Goal: Task Accomplishment & Management: Use online tool/utility

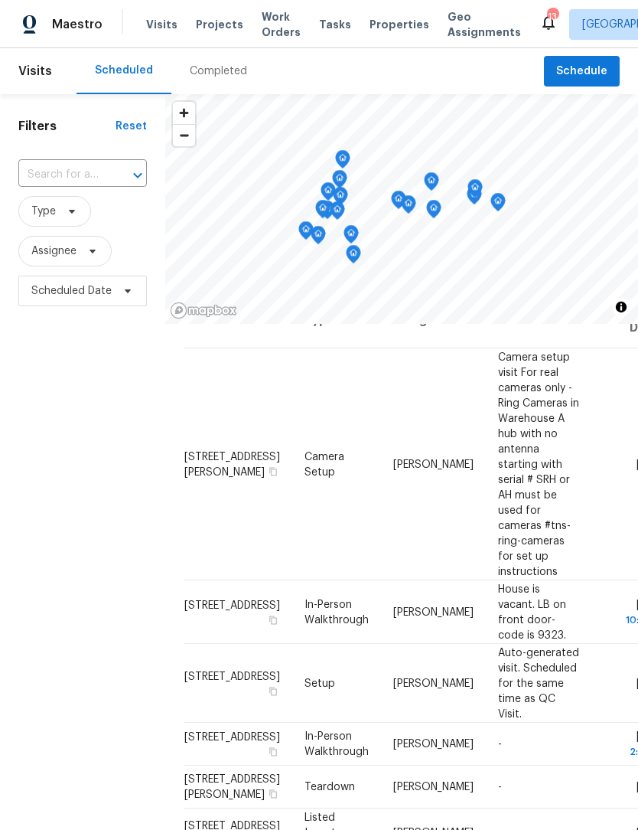
scroll to position [31, 0]
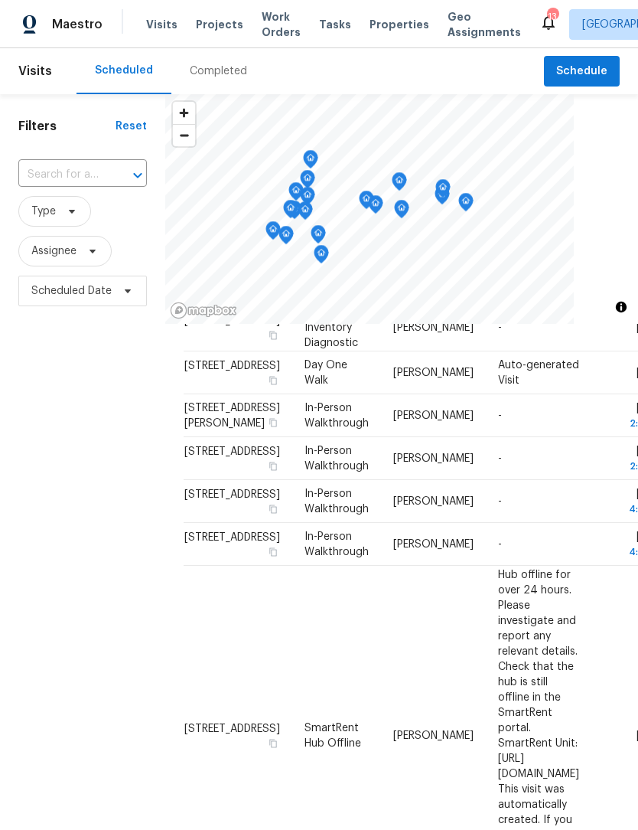
scroll to position [537, 0]
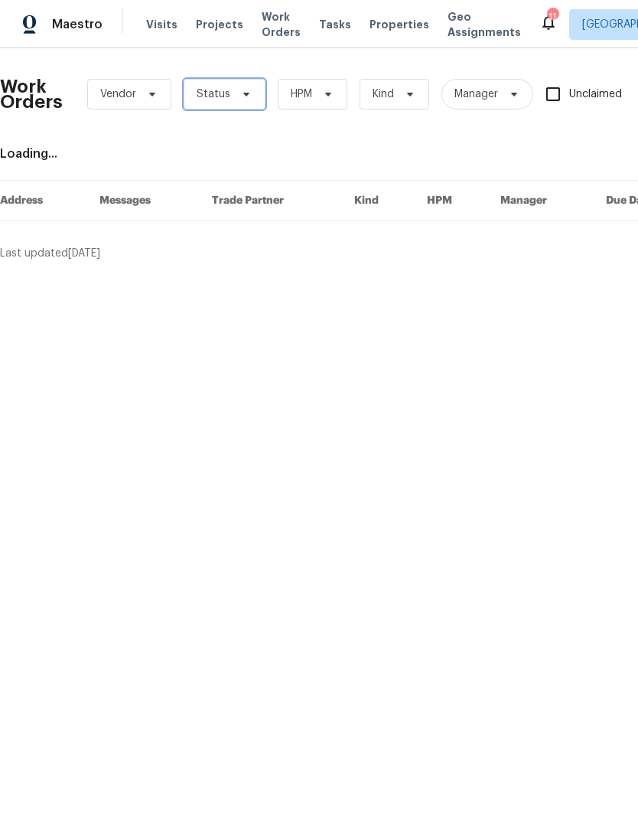
click at [248, 98] on icon at bounding box center [246, 94] width 12 height 12
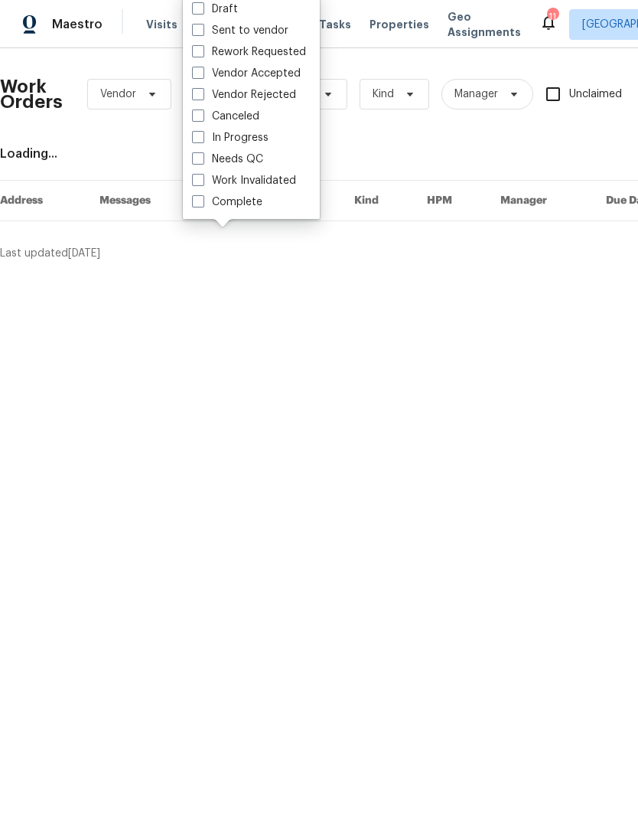
click at [251, 160] on label "Needs QC" at bounding box center [227, 159] width 71 height 15
click at [202, 160] on input "Needs QC" at bounding box center [197, 157] width 10 height 10
checkbox input "true"
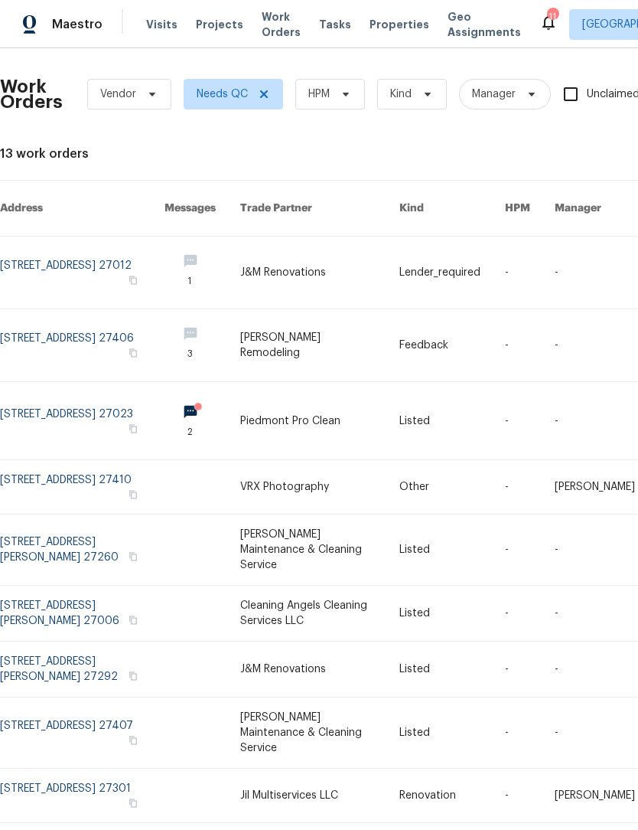
click at [73, 403] on link at bounding box center [82, 420] width 165 height 77
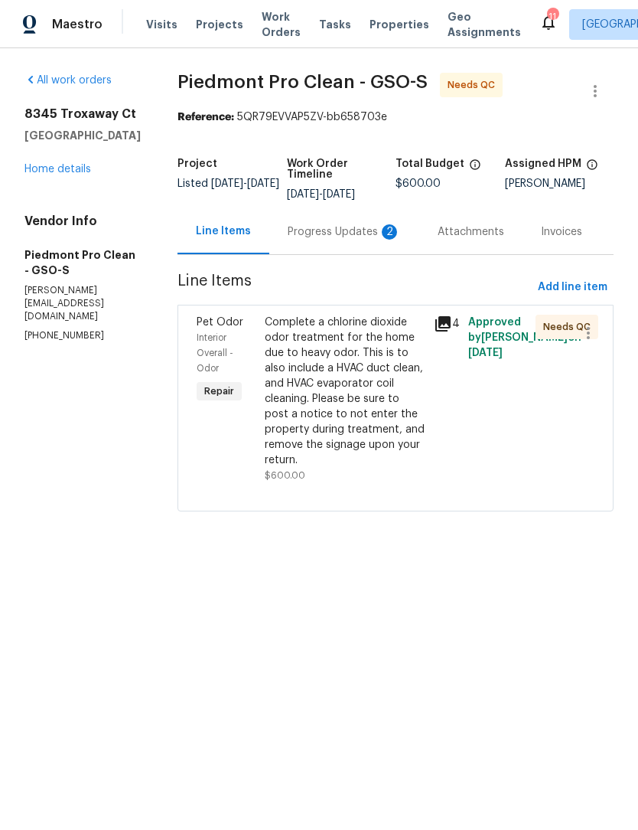
click at [328, 233] on div "Progress Updates 2" at bounding box center [344, 231] width 113 height 15
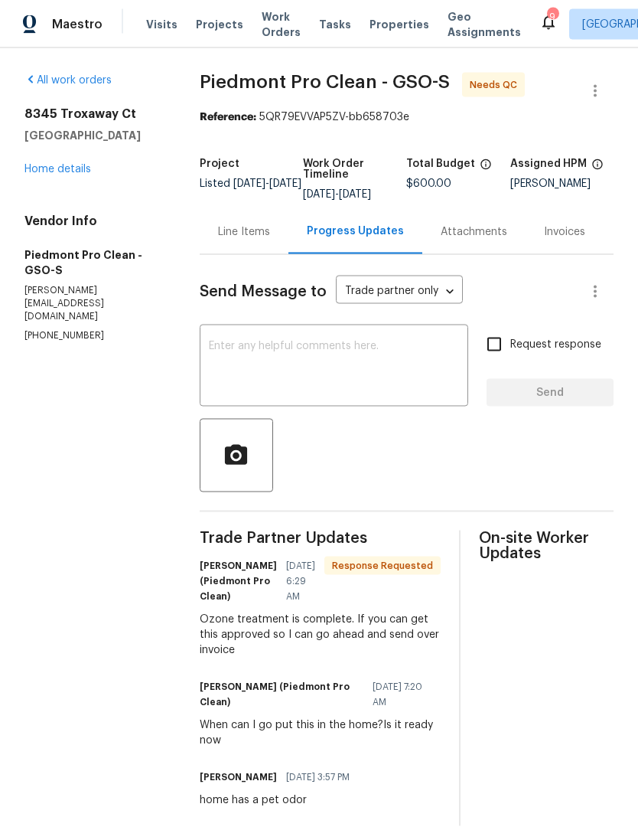
scroll to position [32, 0]
click at [249, 224] on div "Line Items" at bounding box center [244, 231] width 52 height 15
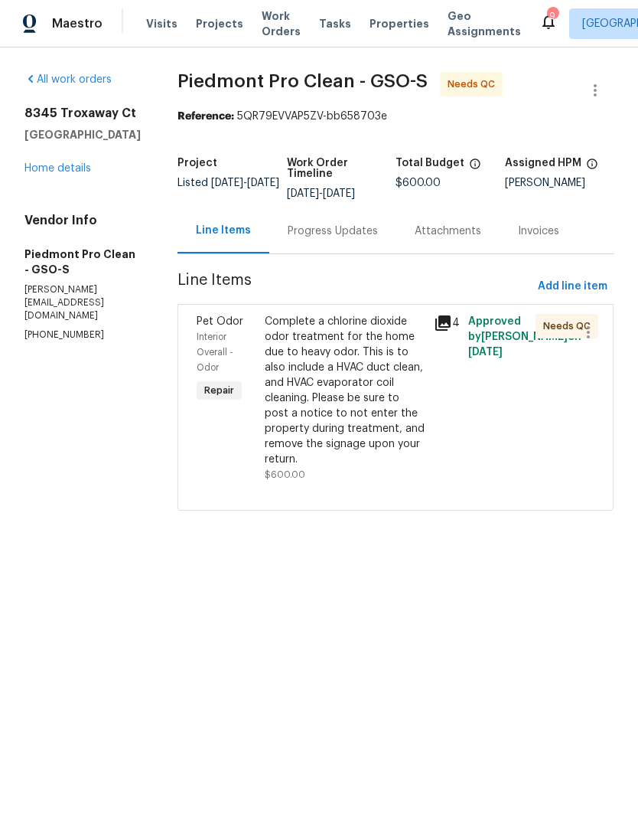
click at [256, 349] on div "Interior Overall - Odor" at bounding box center [226, 353] width 59 height 46
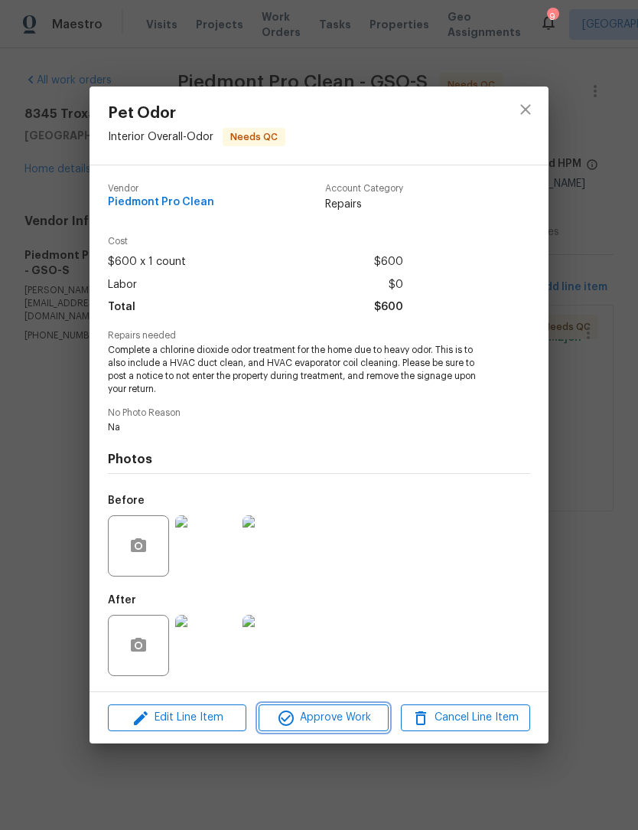
click at [345, 727] on span "Approve Work" at bounding box center [323, 717] width 120 height 19
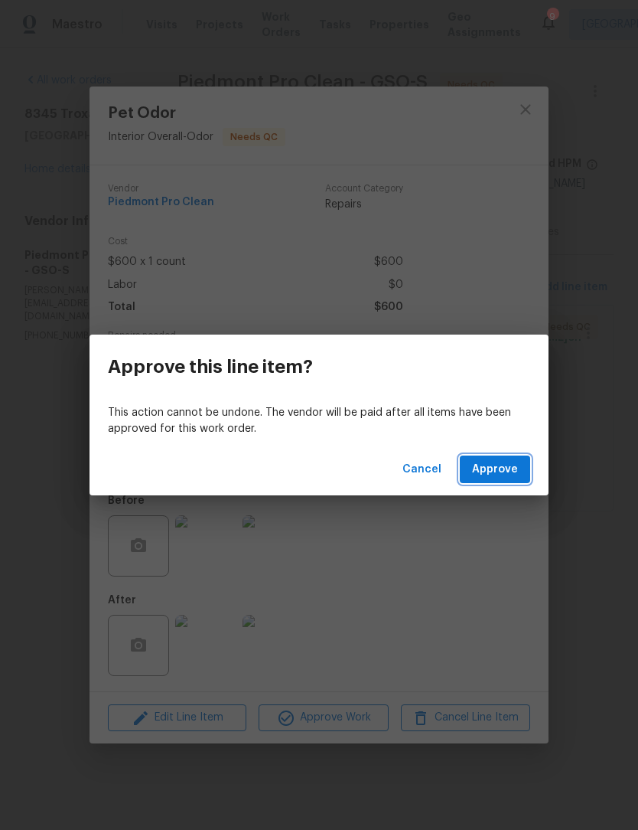
click at [521, 470] on button "Approve" at bounding box center [495, 469] width 70 height 28
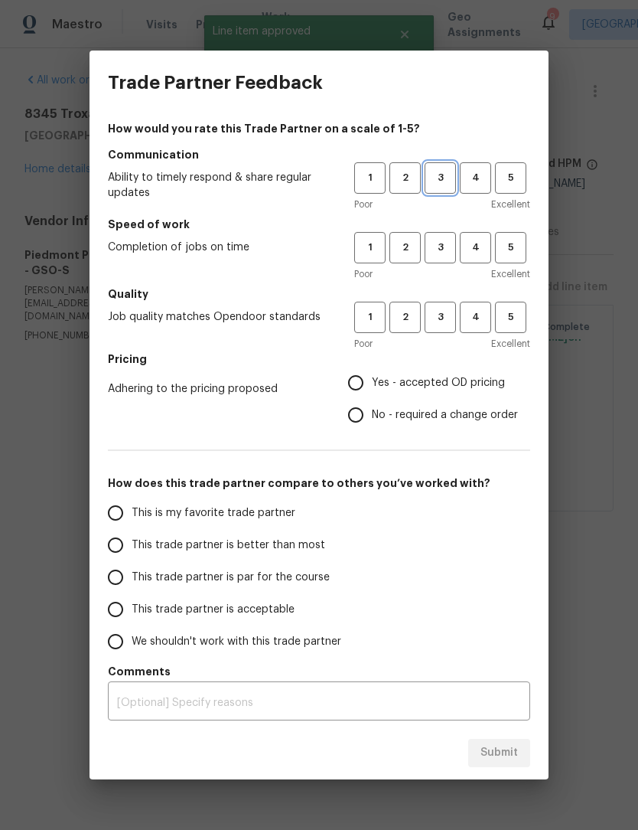
click at [437, 171] on span "3" at bounding box center [440, 178] width 28 height 18
click at [445, 242] on span "3" at bounding box center [440, 248] width 28 height 18
click at [440, 331] on button "3" at bounding box center [440, 317] width 31 height 31
click at [351, 389] on input "Yes - accepted OD pricing" at bounding box center [356, 383] width 32 height 32
radio input "true"
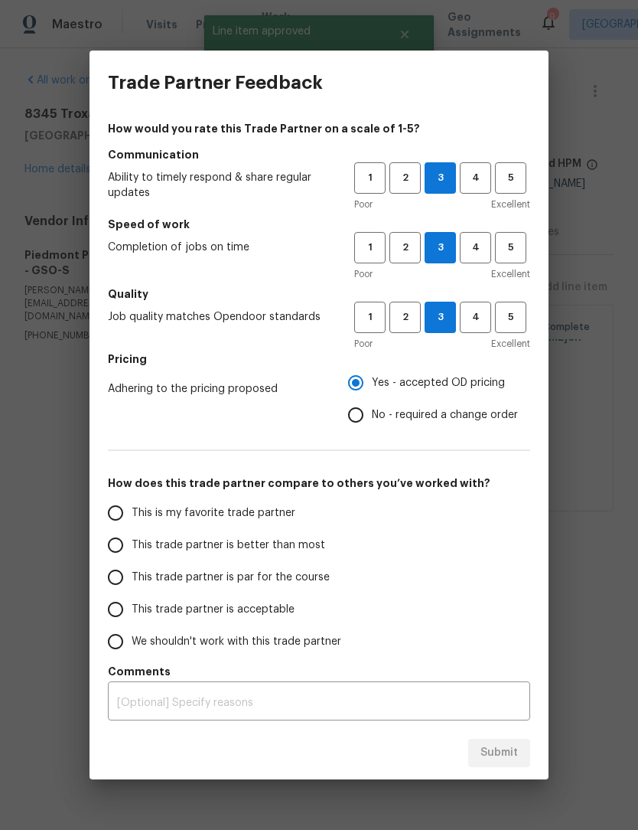
click at [116, 579] on input "This trade partner is par for the course" at bounding box center [116, 577] width 32 height 32
click at [511, 755] on span "Submit" at bounding box center [500, 752] width 38 height 19
radio input "true"
radio input "false"
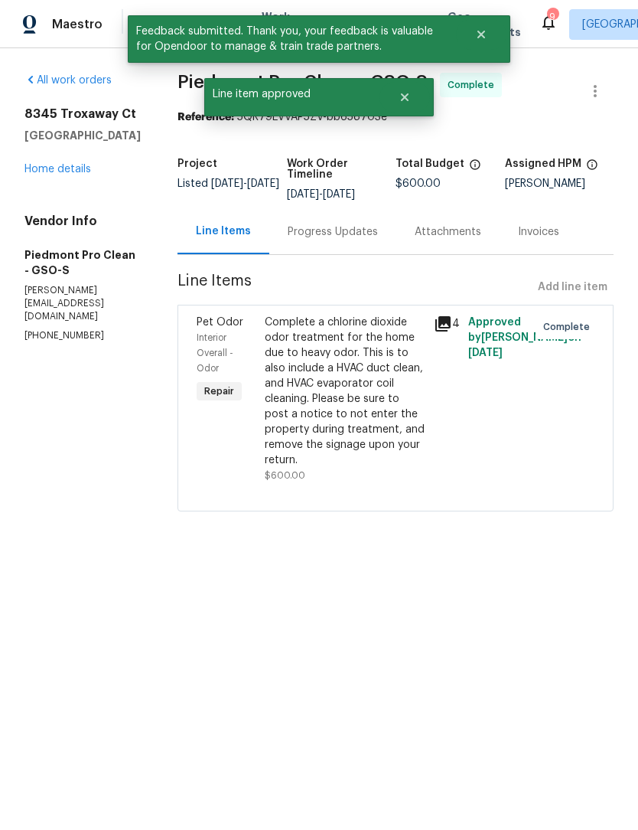
click at [44, 174] on link "Home details" at bounding box center [57, 169] width 67 height 11
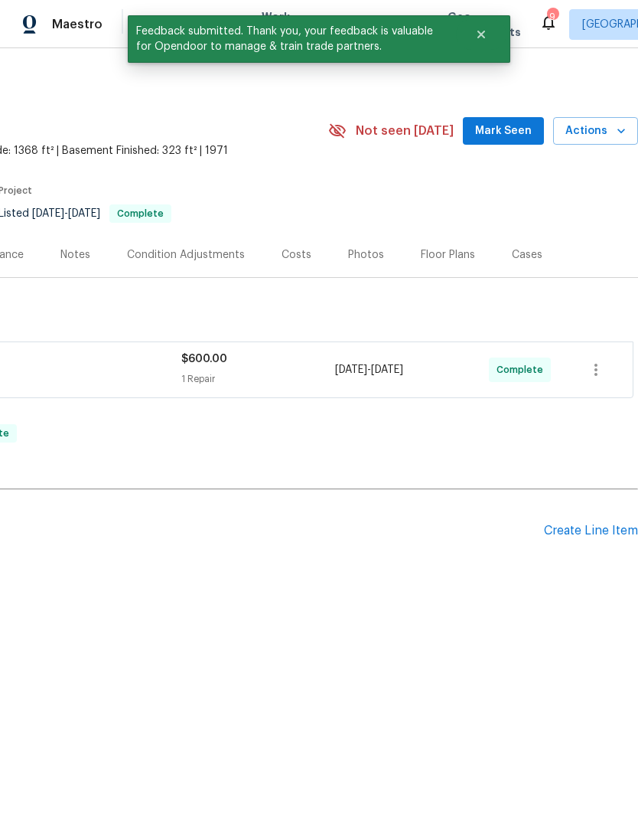
scroll to position [0, 227]
click at [510, 126] on span "Mark Seen" at bounding box center [503, 131] width 57 height 19
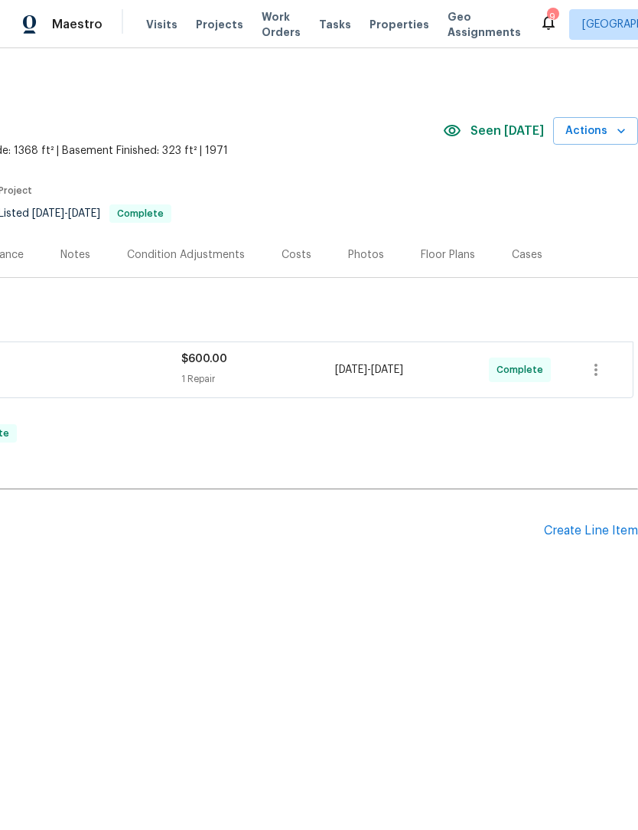
click at [487, 29] on icon "Close" at bounding box center [481, 34] width 12 height 12
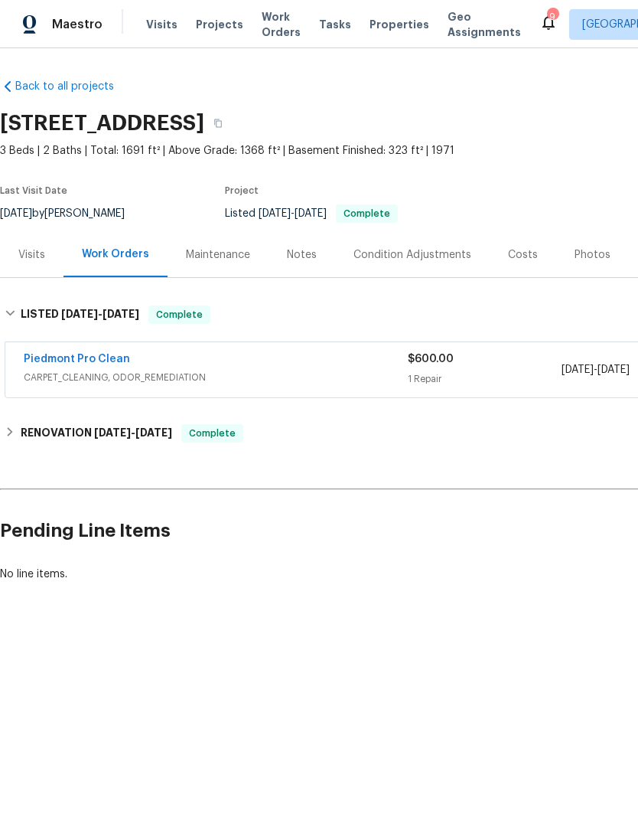
scroll to position [0, 0]
click at [267, 33] on span "Work Orders" at bounding box center [281, 24] width 39 height 31
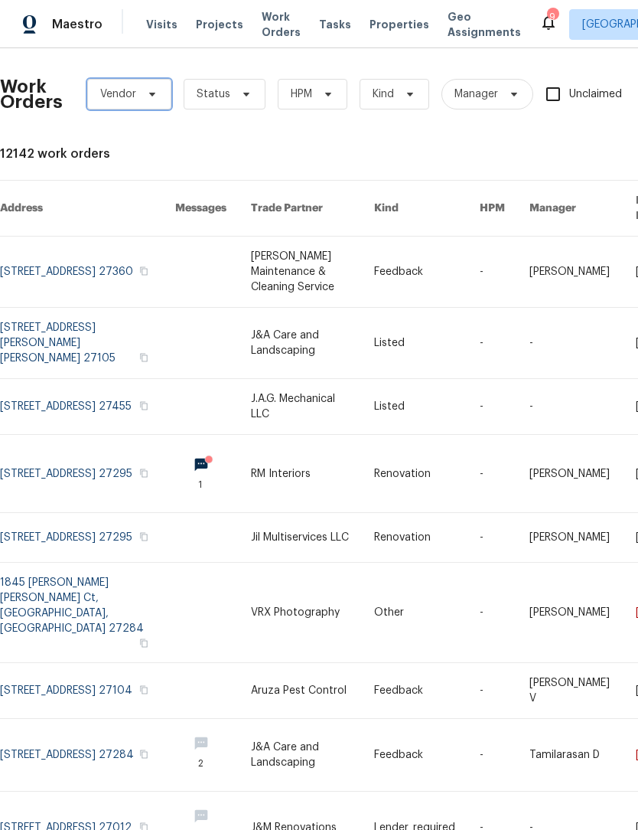
click at [153, 96] on icon at bounding box center [152, 94] width 12 height 12
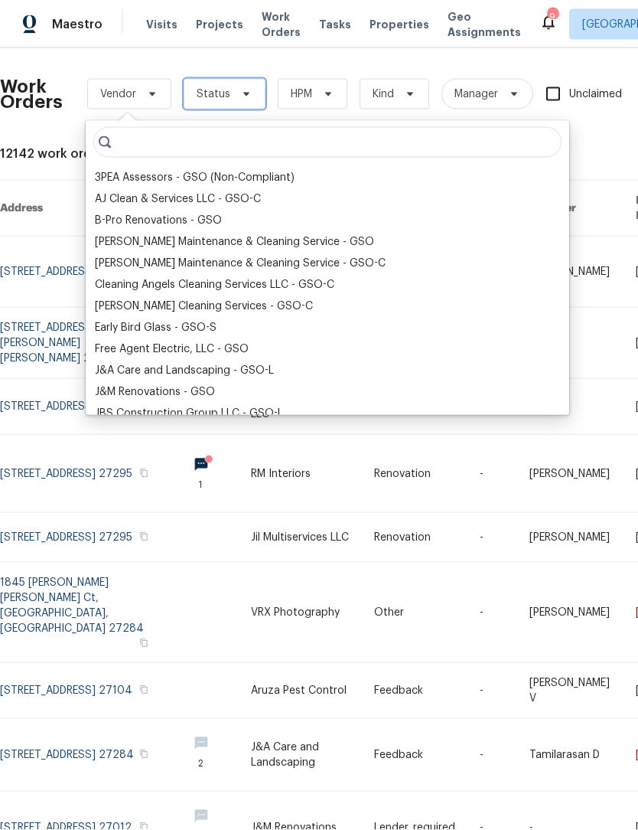
click at [245, 91] on icon at bounding box center [246, 94] width 12 height 12
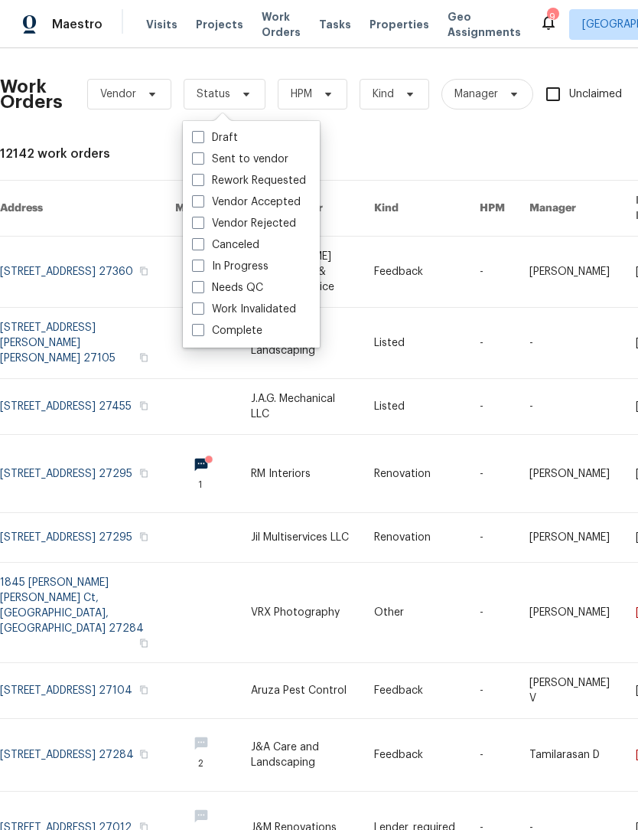
click at [267, 304] on label "Work Invalidated" at bounding box center [244, 309] width 104 height 15
click at [202, 304] on input "Work Invalidated" at bounding box center [197, 307] width 10 height 10
checkbox input "true"
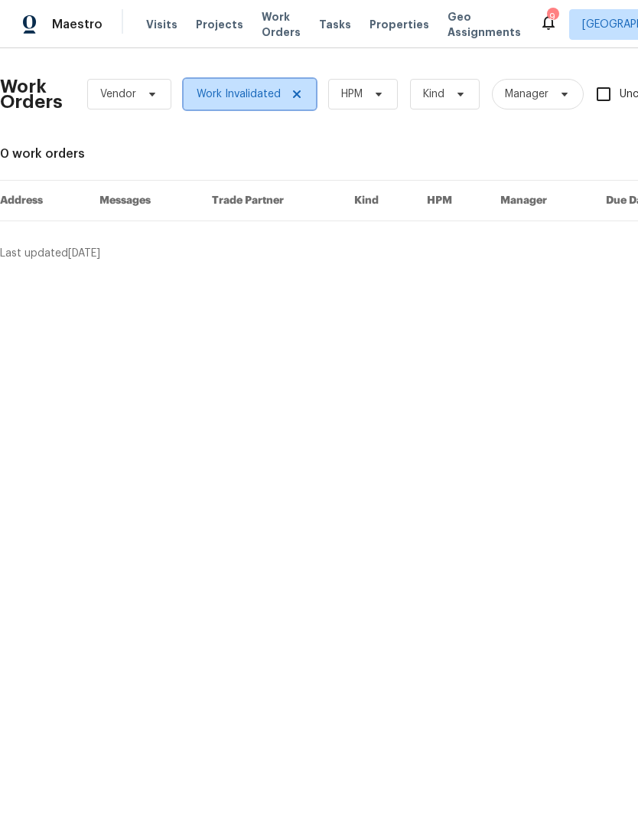
click at [291, 90] on icon at bounding box center [297, 94] width 12 height 12
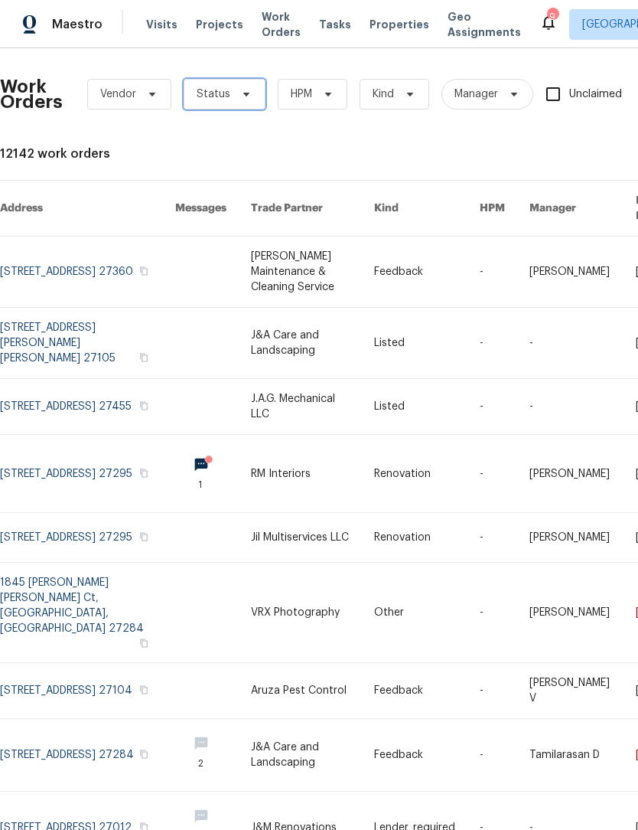
click at [240, 90] on icon at bounding box center [246, 94] width 12 height 12
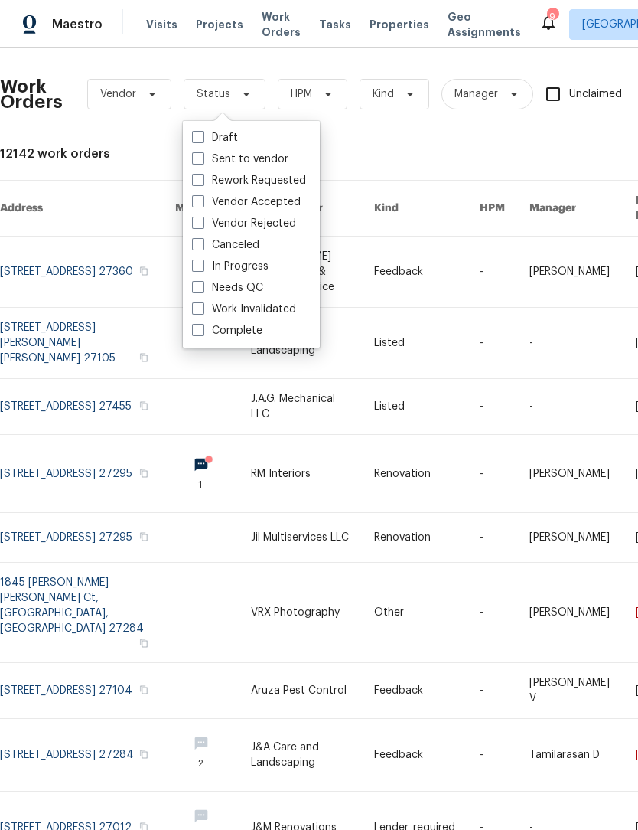
click at [243, 284] on label "Needs QC" at bounding box center [227, 287] width 71 height 15
click at [202, 284] on input "Needs QC" at bounding box center [197, 285] width 10 height 10
checkbox input "true"
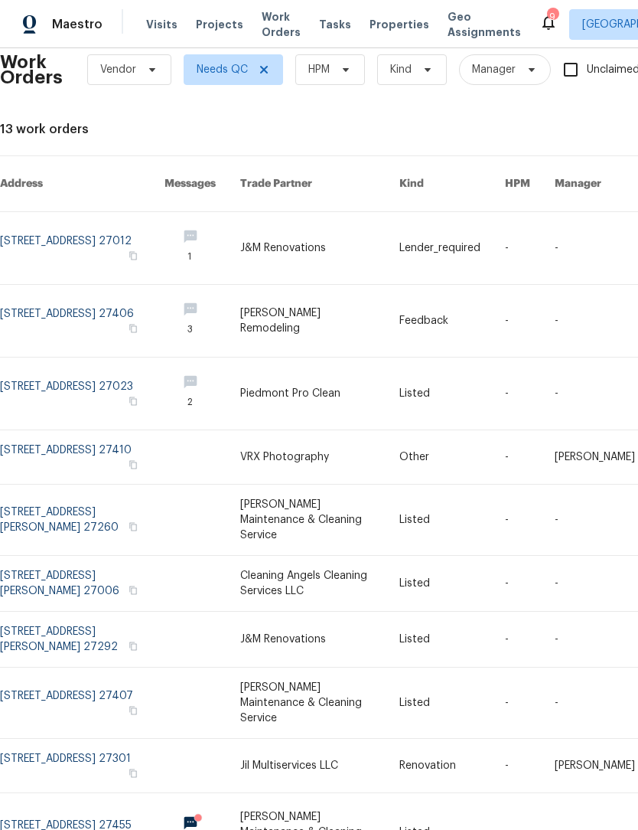
scroll to position [24, 0]
click at [104, 223] on link at bounding box center [82, 248] width 165 height 72
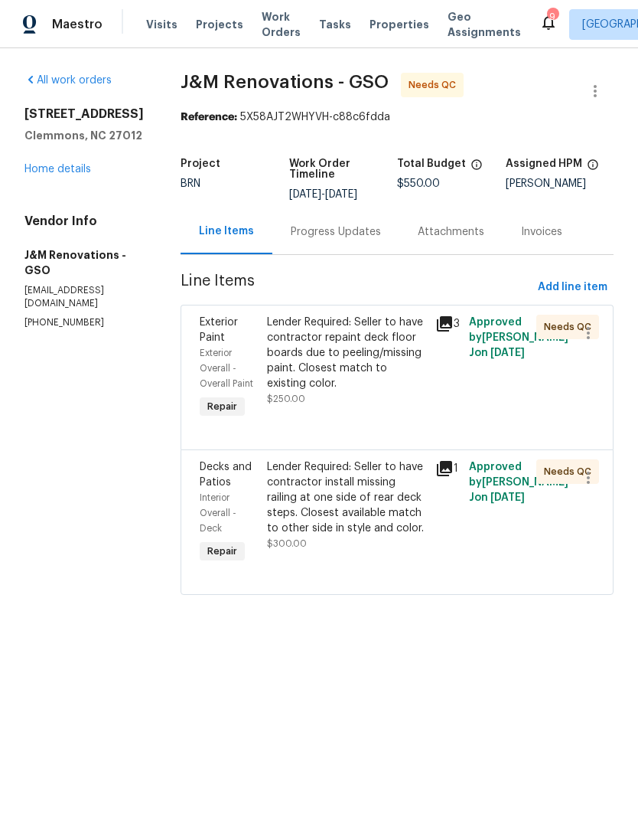
click at [345, 335] on div "Lender Required: Seller to have contractor repaint deck floor boards due to pee…" at bounding box center [346, 353] width 159 height 77
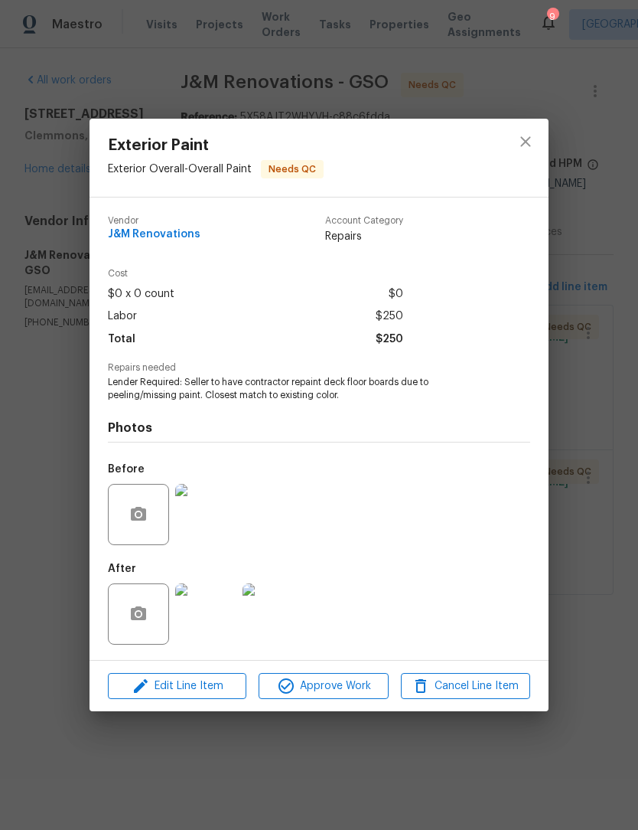
click at [207, 632] on img at bounding box center [205, 613] width 61 height 61
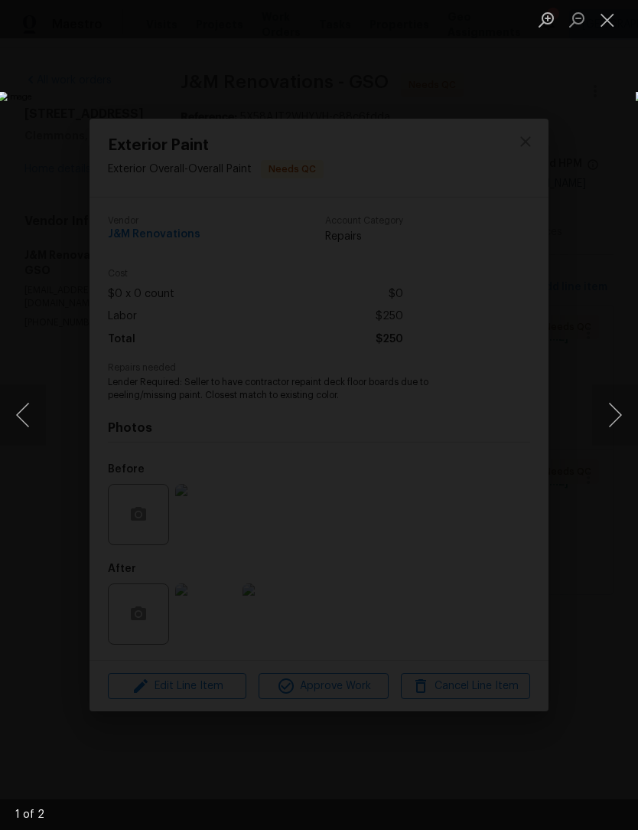
click at [605, 23] on button "Close lightbox" at bounding box center [607, 19] width 31 height 27
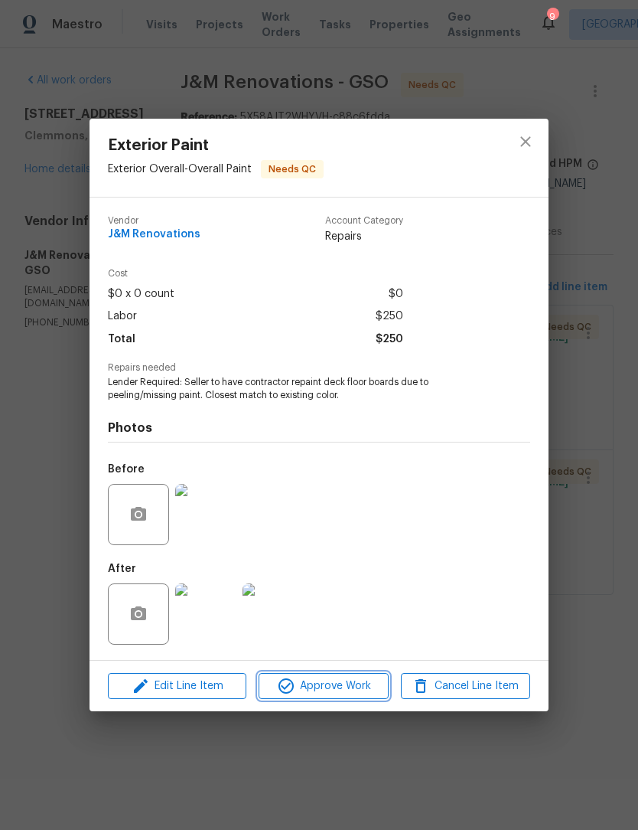
click at [335, 680] on span "Approve Work" at bounding box center [323, 686] width 120 height 19
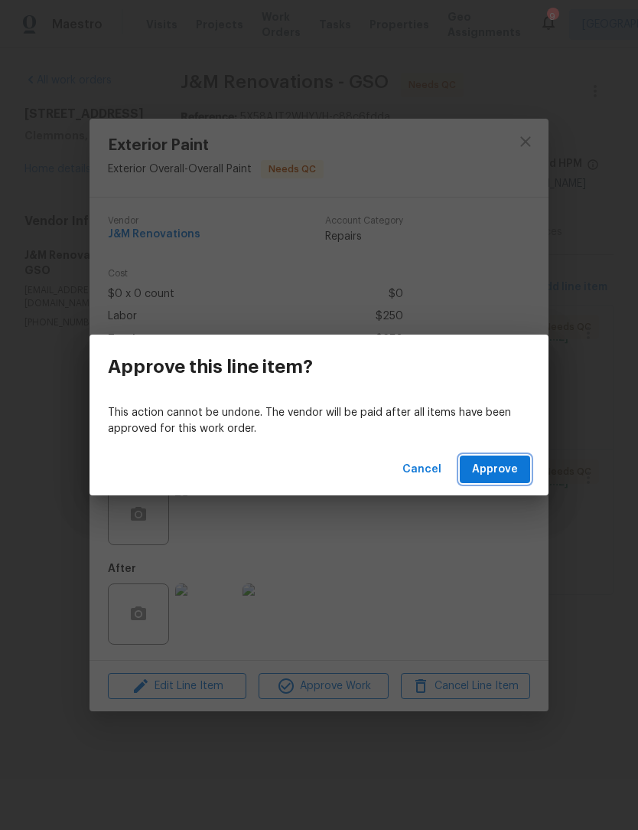
click at [517, 464] on span "Approve" at bounding box center [495, 469] width 46 height 19
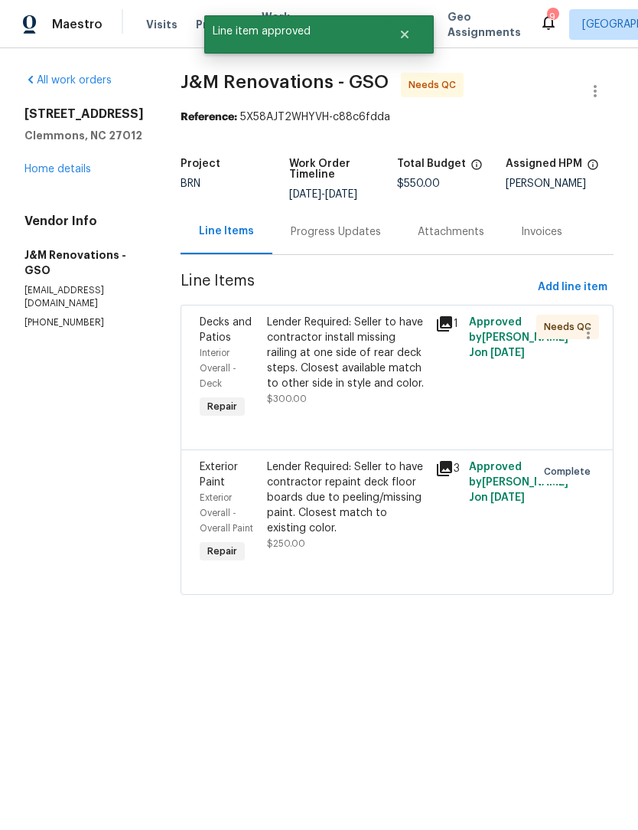
click at [384, 361] on div "Lender Required: Seller to have contractor install missing railing at one side …" at bounding box center [346, 353] width 159 height 77
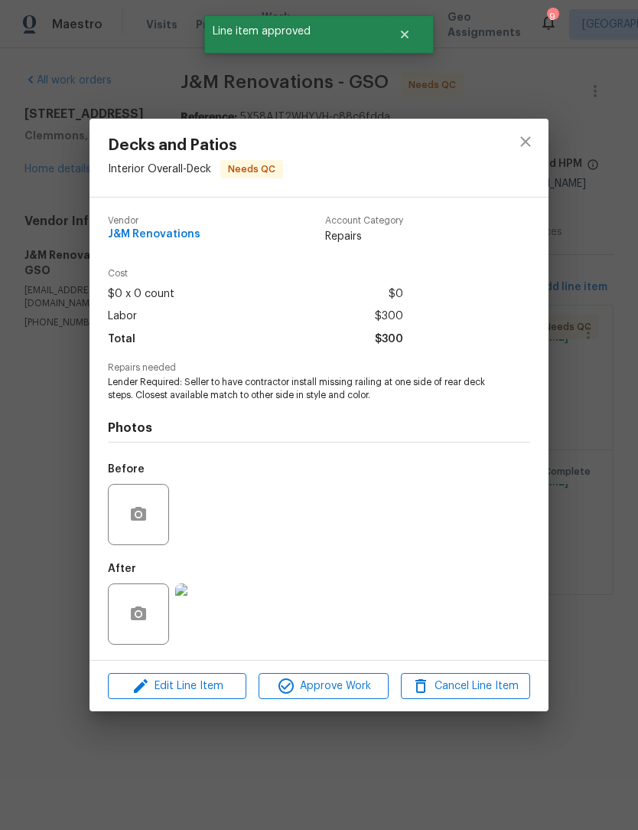
click at [226, 618] on img at bounding box center [205, 613] width 61 height 61
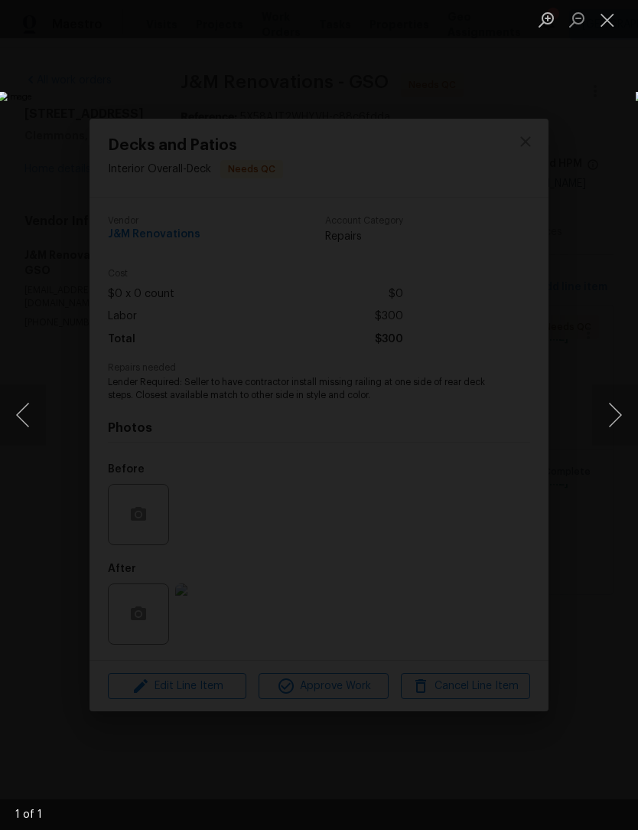
click at [605, 22] on button "Close lightbox" at bounding box center [607, 19] width 31 height 27
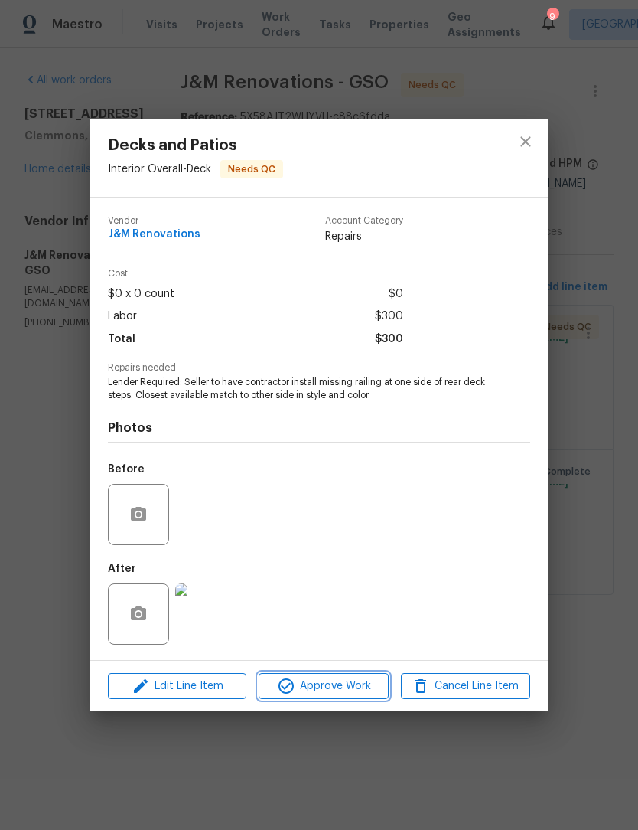
click at [325, 693] on span "Approve Work" at bounding box center [323, 686] width 120 height 19
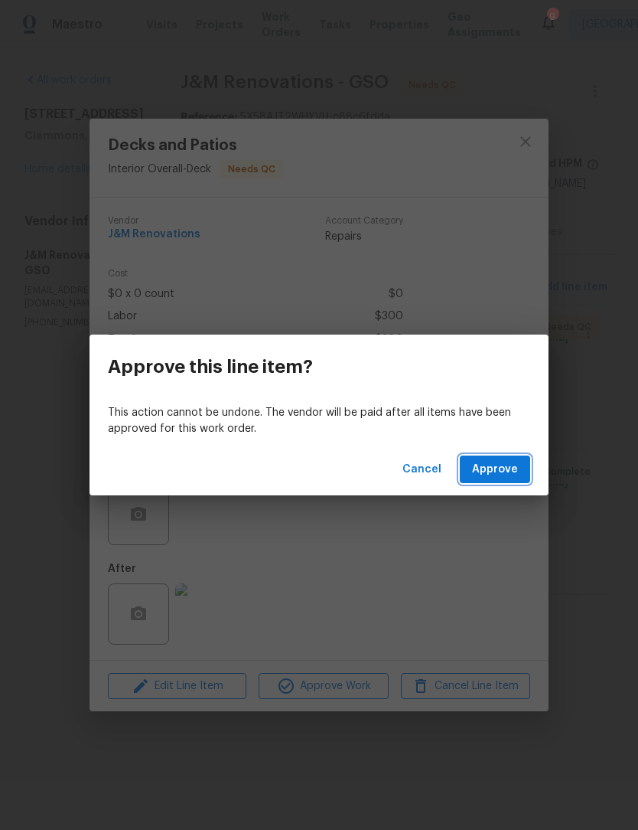
click at [506, 468] on span "Approve" at bounding box center [495, 469] width 46 height 19
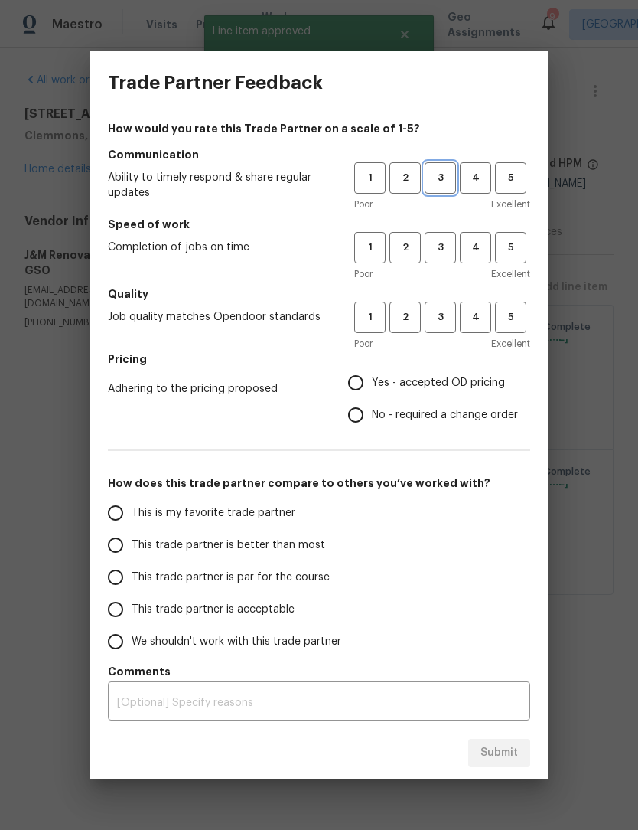
click at [439, 174] on span "3" at bounding box center [440, 178] width 28 height 18
click at [445, 255] on span "3" at bounding box center [440, 248] width 28 height 18
click at [440, 331] on button "3" at bounding box center [440, 317] width 31 height 31
click at [355, 393] on input "Yes - accepted OD pricing" at bounding box center [356, 383] width 32 height 32
radio input "true"
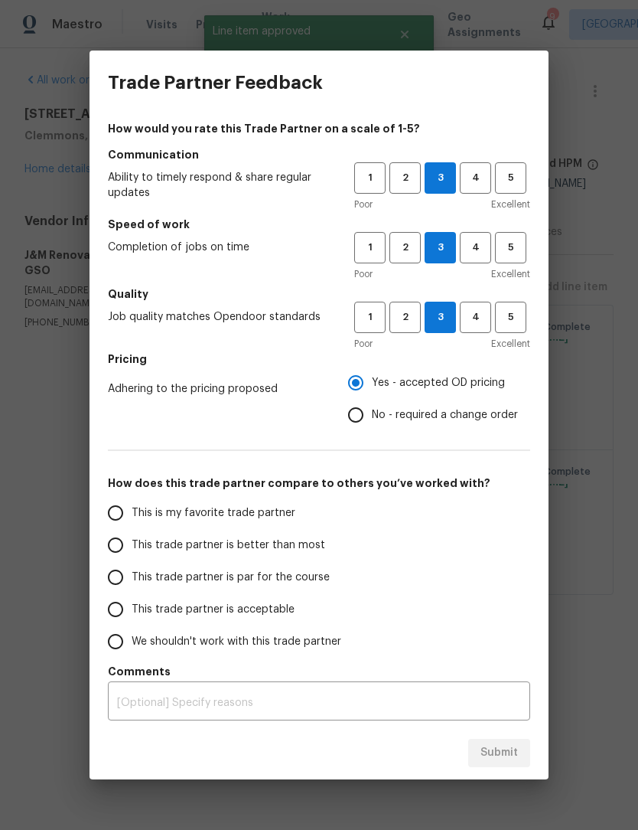
click at [122, 586] on input "This trade partner is par for the course" at bounding box center [116, 577] width 32 height 32
click at [517, 751] on span "Submit" at bounding box center [500, 752] width 38 height 19
radio input "true"
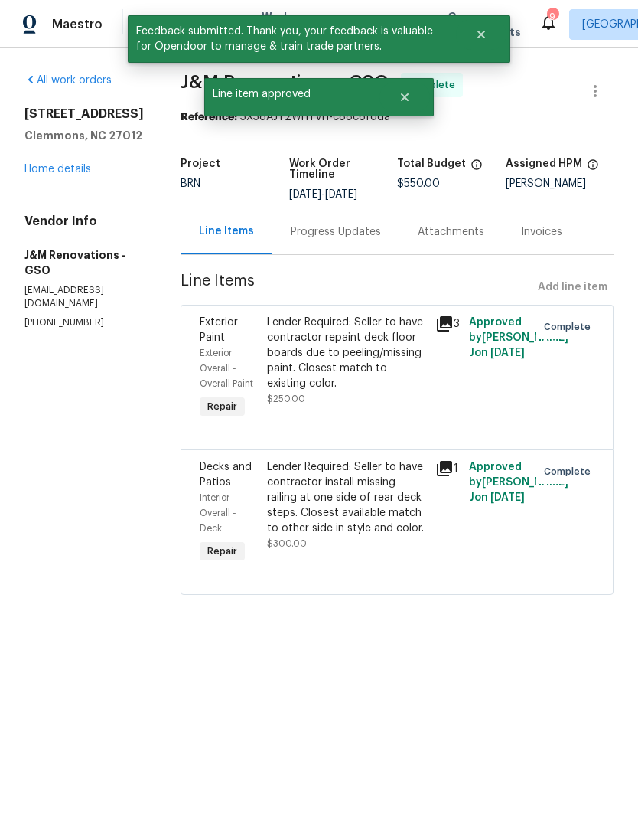
click at [82, 164] on link "Home details" at bounding box center [57, 169] width 67 height 11
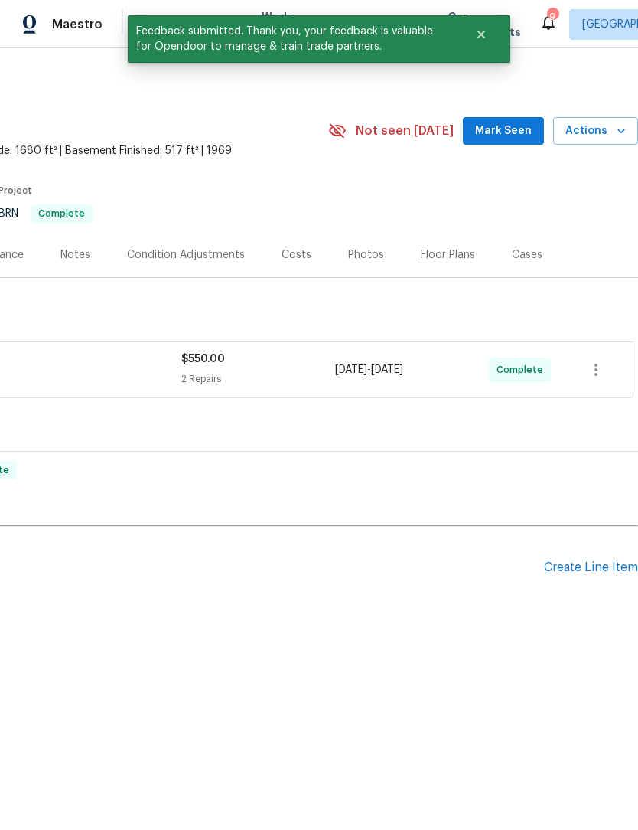
scroll to position [0, 227]
click at [508, 132] on span "Mark Seen" at bounding box center [503, 131] width 57 height 19
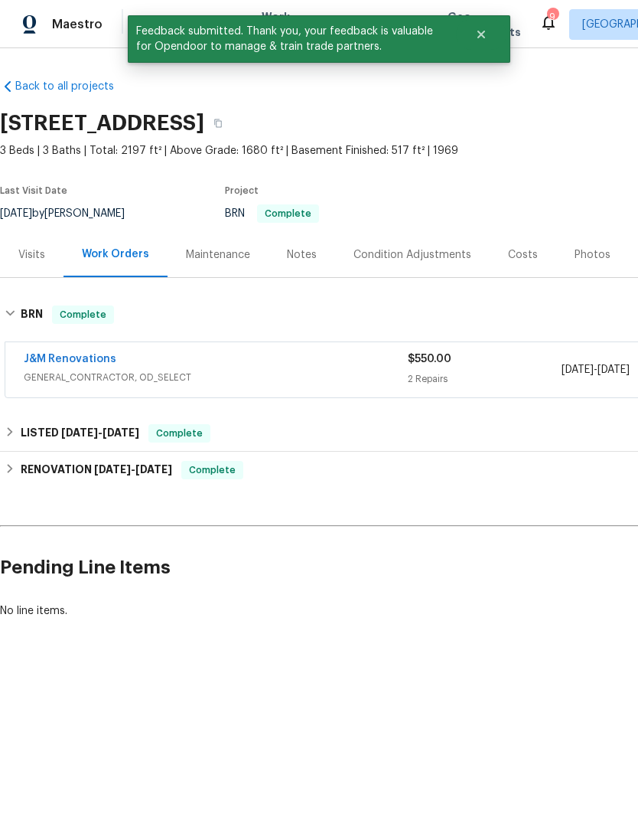
scroll to position [0, 0]
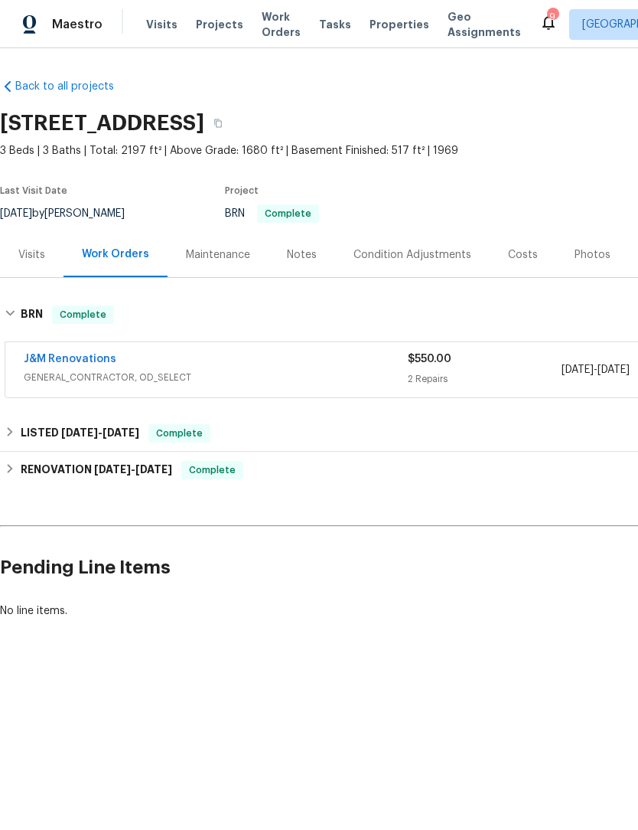
click at [262, 34] on span "Work Orders" at bounding box center [281, 24] width 39 height 31
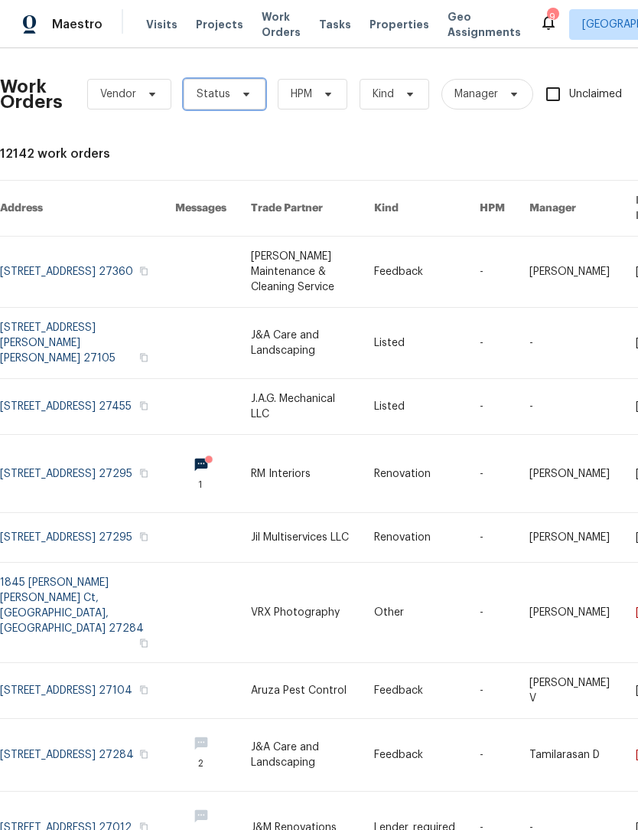
click at [249, 100] on icon at bounding box center [246, 94] width 12 height 12
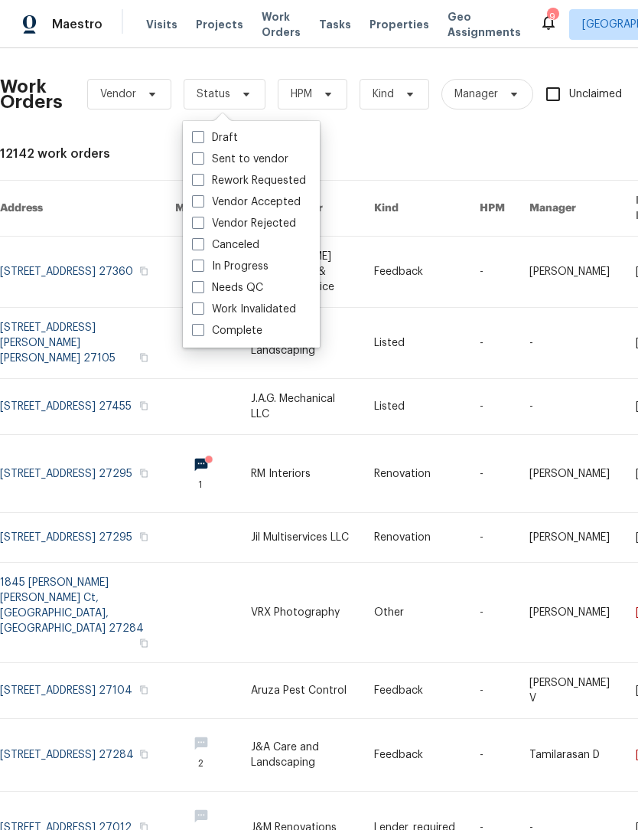
click at [259, 288] on label "Needs QC" at bounding box center [227, 287] width 71 height 15
click at [202, 288] on input "Needs QC" at bounding box center [197, 285] width 10 height 10
checkbox input "true"
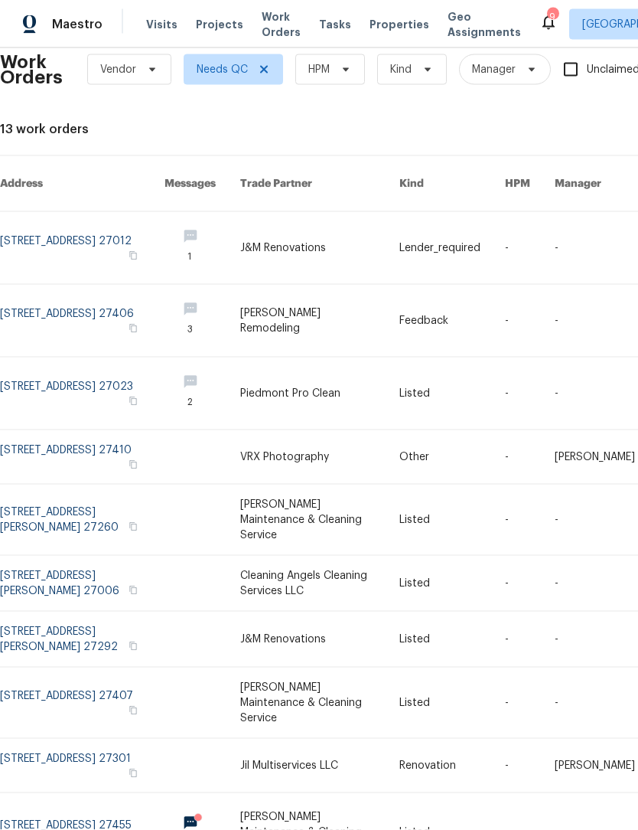
click at [77, 556] on link at bounding box center [82, 583] width 165 height 55
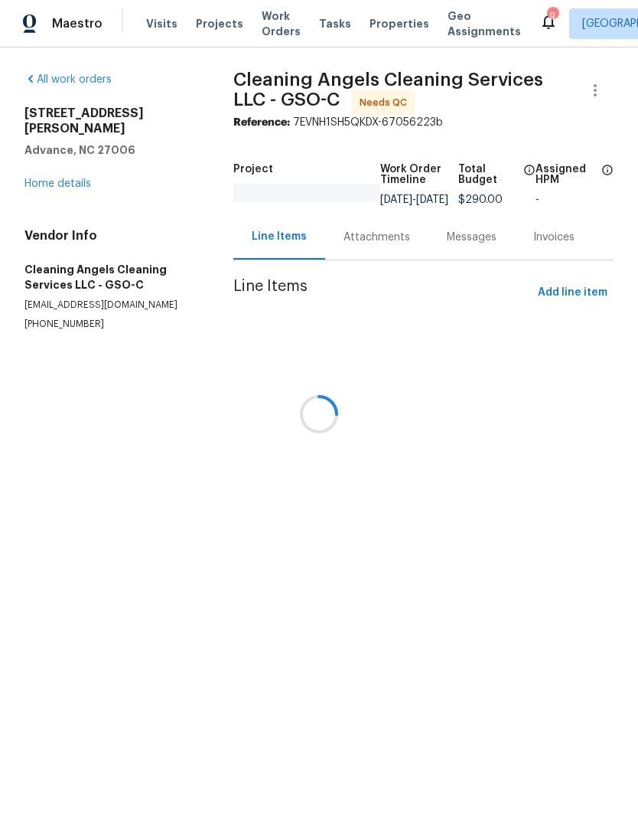
scroll to position [1, 0]
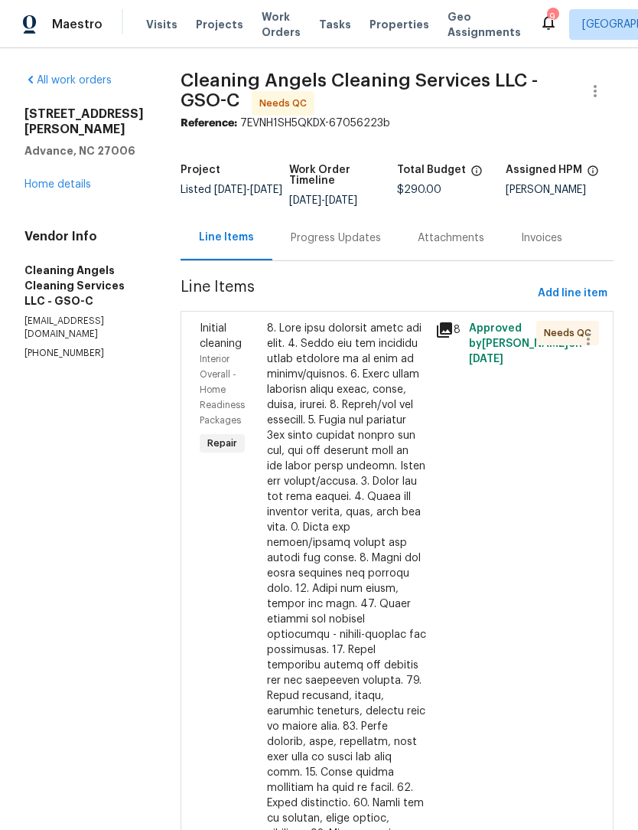
click at [354, 501] on div at bounding box center [346, 688] width 159 height 735
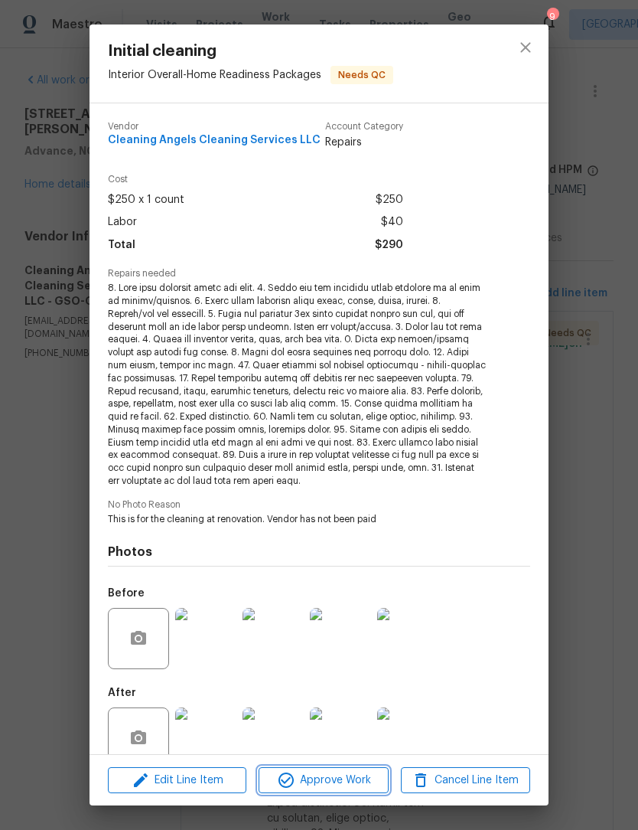
click at [349, 786] on span "Approve Work" at bounding box center [323, 780] width 120 height 19
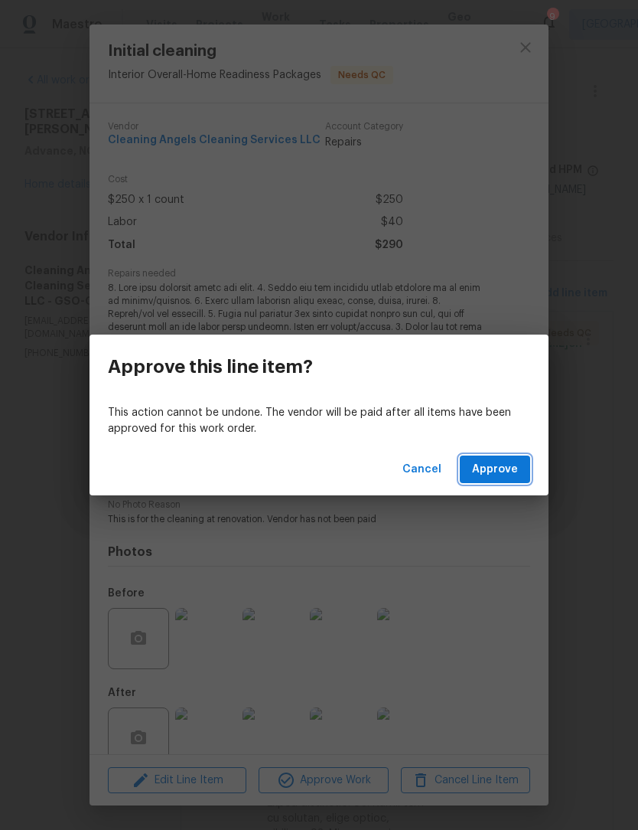
click at [504, 478] on span "Approve" at bounding box center [495, 469] width 46 height 19
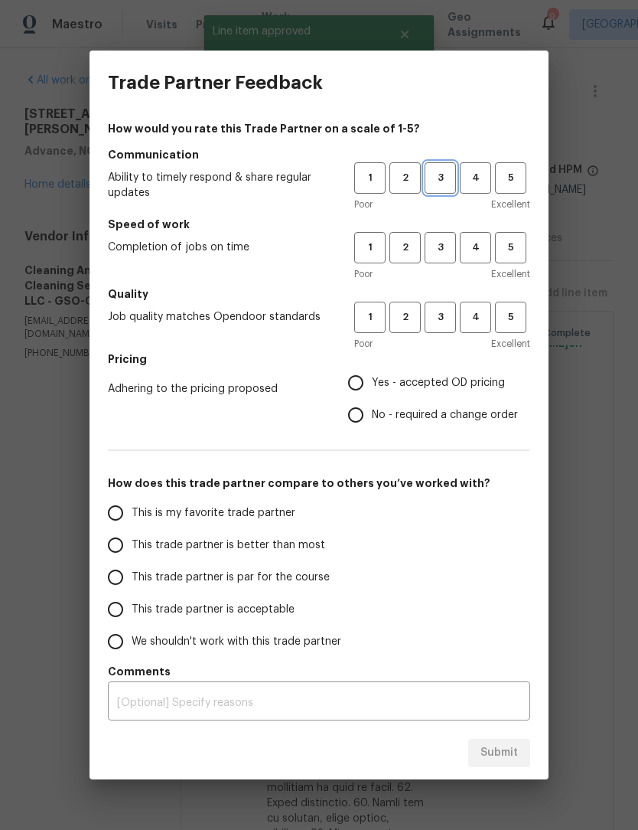
click at [440, 180] on span "3" at bounding box center [440, 178] width 28 height 18
click at [441, 237] on button "3" at bounding box center [440, 247] width 31 height 31
click at [442, 318] on span "3" at bounding box center [440, 317] width 28 height 18
click at [361, 389] on input "Yes - accepted OD pricing" at bounding box center [356, 383] width 32 height 32
radio input "true"
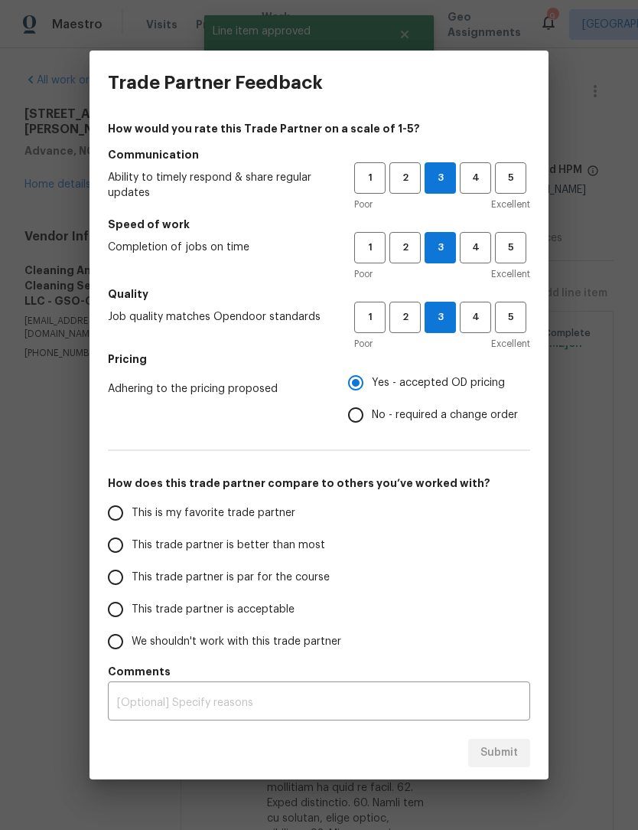
click at [106, 573] on input "This trade partner is par for the course" at bounding box center [116, 577] width 32 height 32
click at [522, 761] on button "Submit" at bounding box center [499, 753] width 62 height 28
radio input "true"
radio input "false"
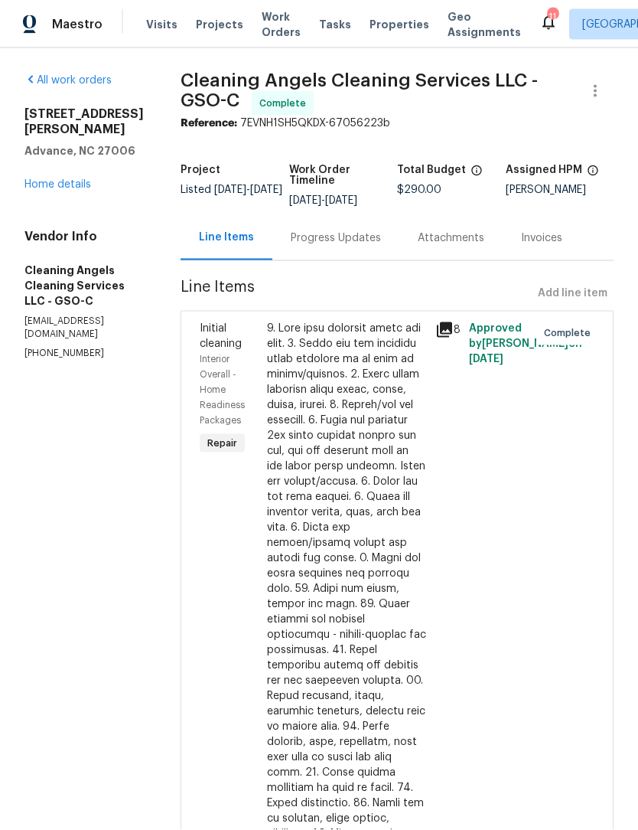
click at [71, 179] on link "Home details" at bounding box center [57, 184] width 67 height 11
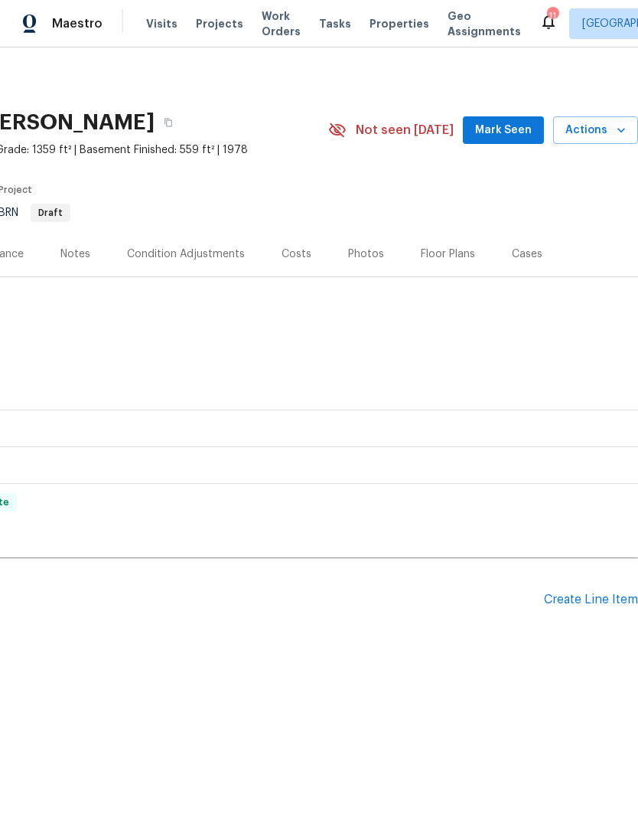
scroll to position [0, 227]
click at [498, 131] on span "Mark Seen" at bounding box center [503, 131] width 57 height 19
click at [267, 26] on span "Work Orders" at bounding box center [281, 24] width 39 height 31
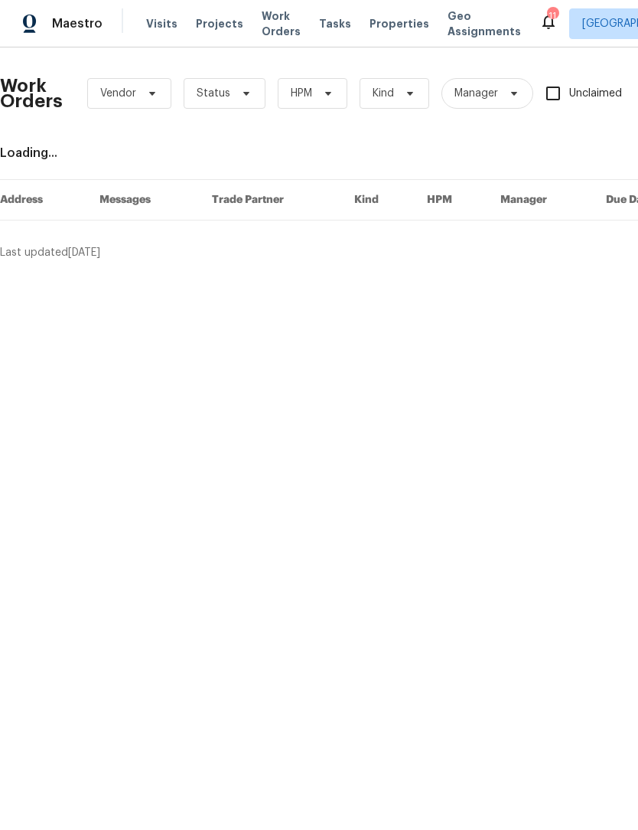
scroll to position [1, 0]
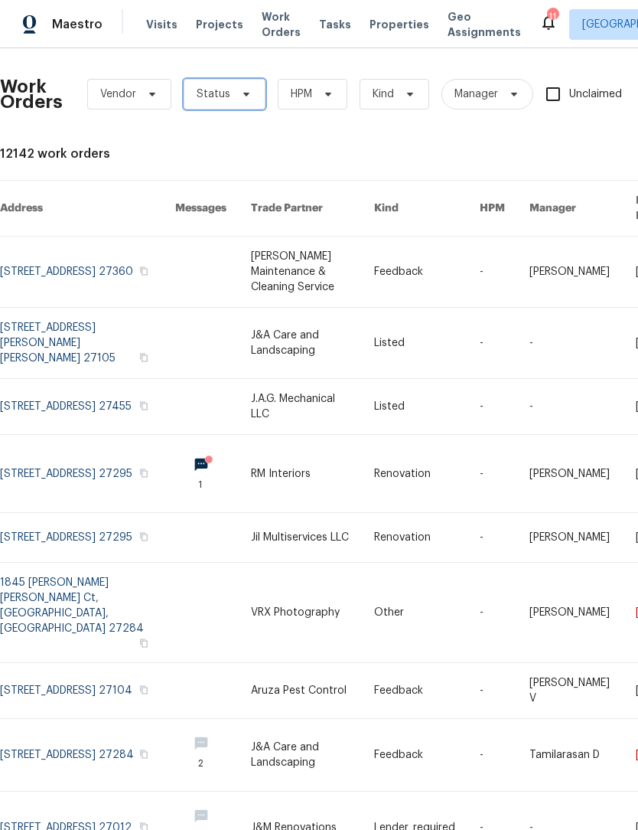
click at [243, 103] on span "Status" at bounding box center [225, 94] width 82 height 31
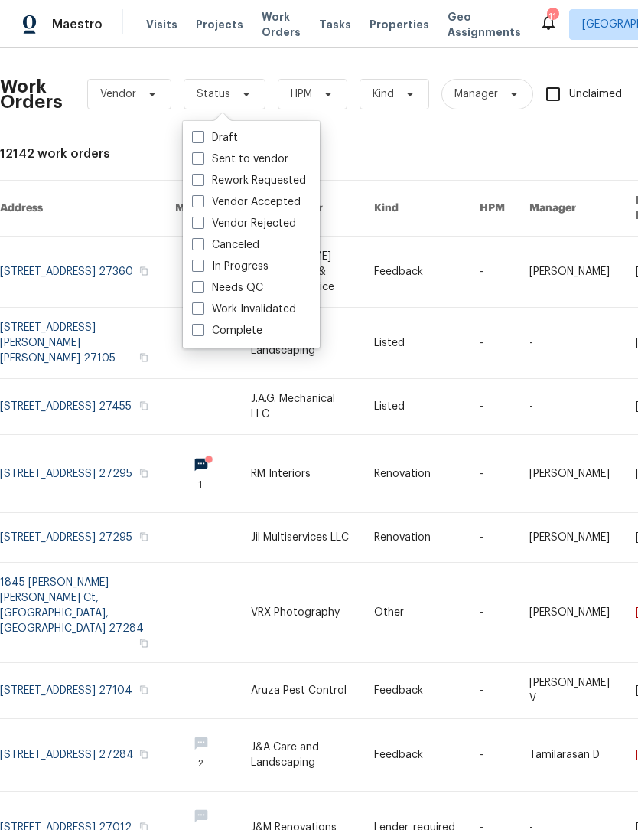
click at [246, 288] on label "Needs QC" at bounding box center [227, 287] width 71 height 15
click at [202, 288] on input "Needs QC" at bounding box center [197, 285] width 10 height 10
checkbox input "true"
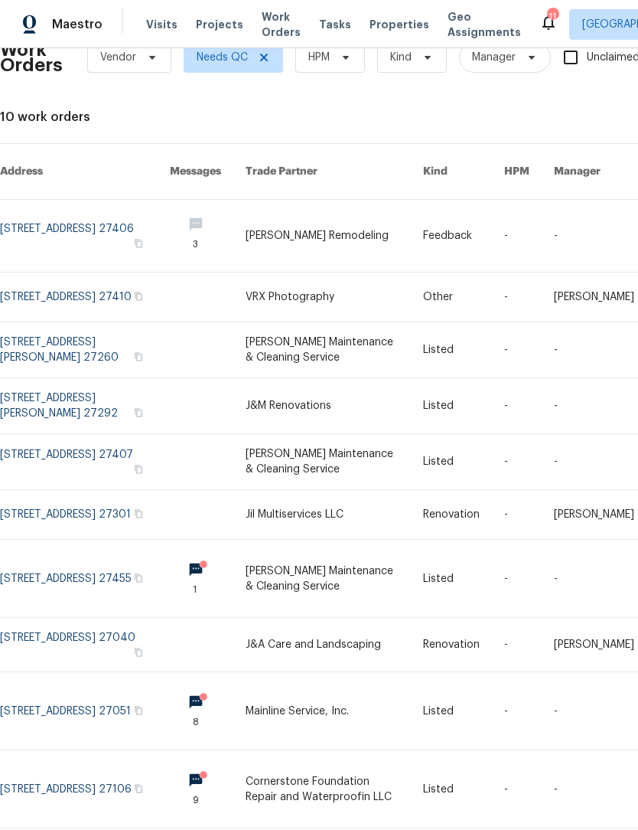
scroll to position [35, 0]
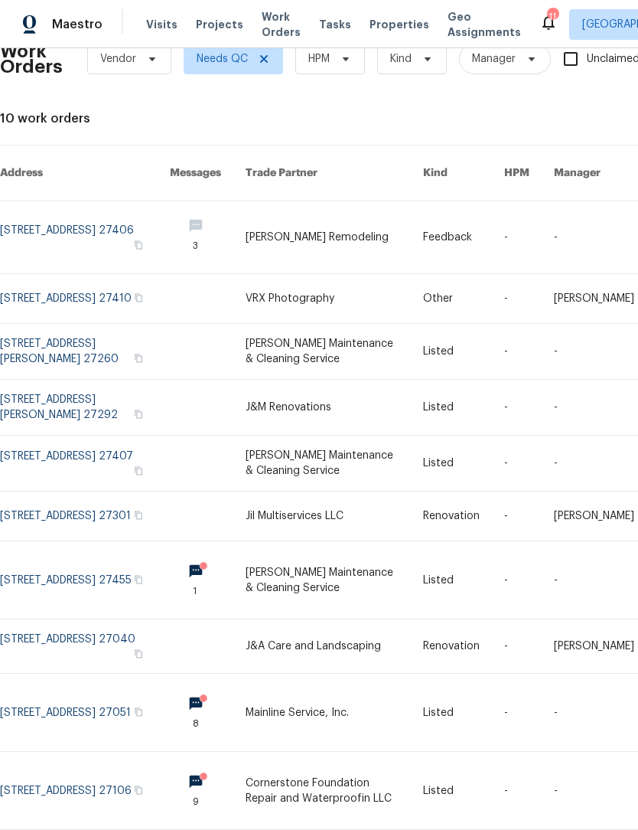
click at [76, 710] on link at bounding box center [85, 712] width 170 height 77
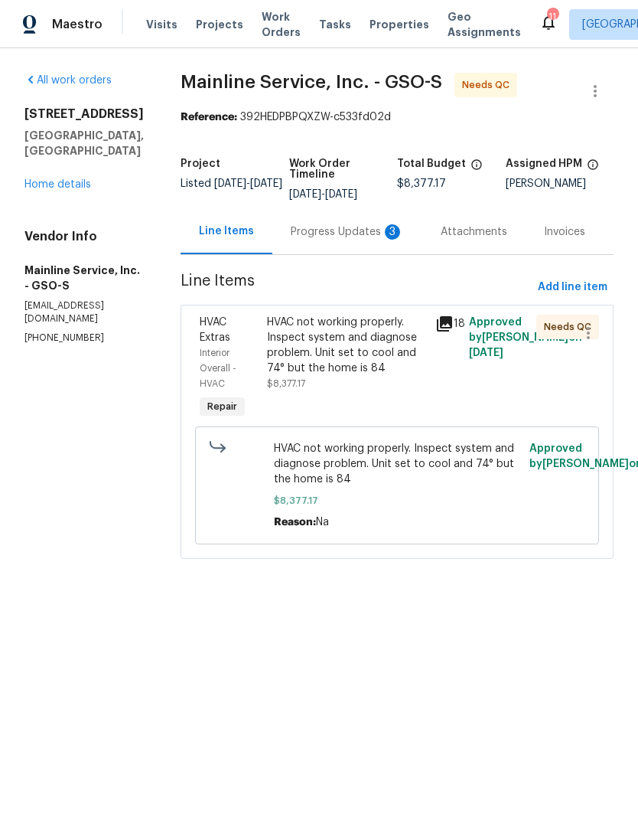
click at [351, 374] on div "HVAC not working properly. Inspect system and diagnose problem. Unit set to coo…" at bounding box center [346, 345] width 159 height 61
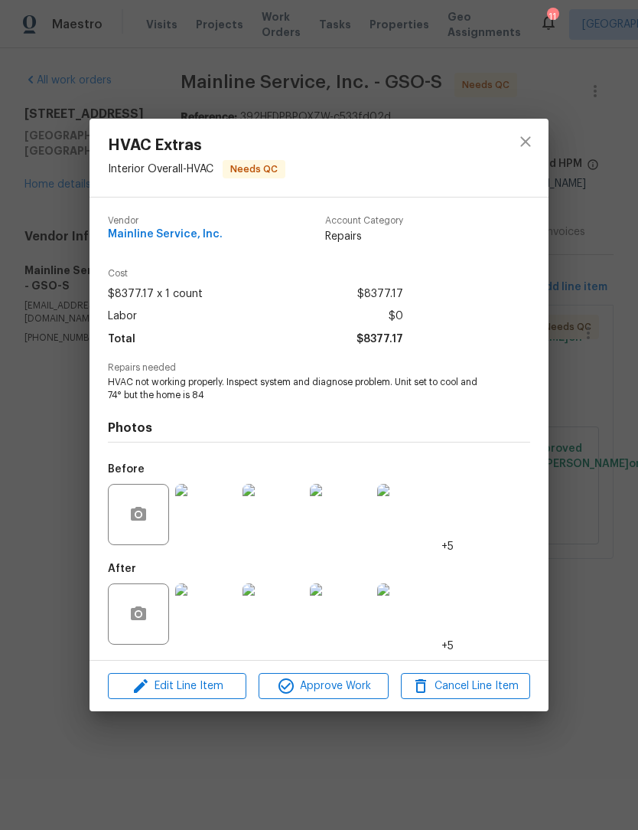
click at [208, 631] on img at bounding box center [205, 613] width 61 height 61
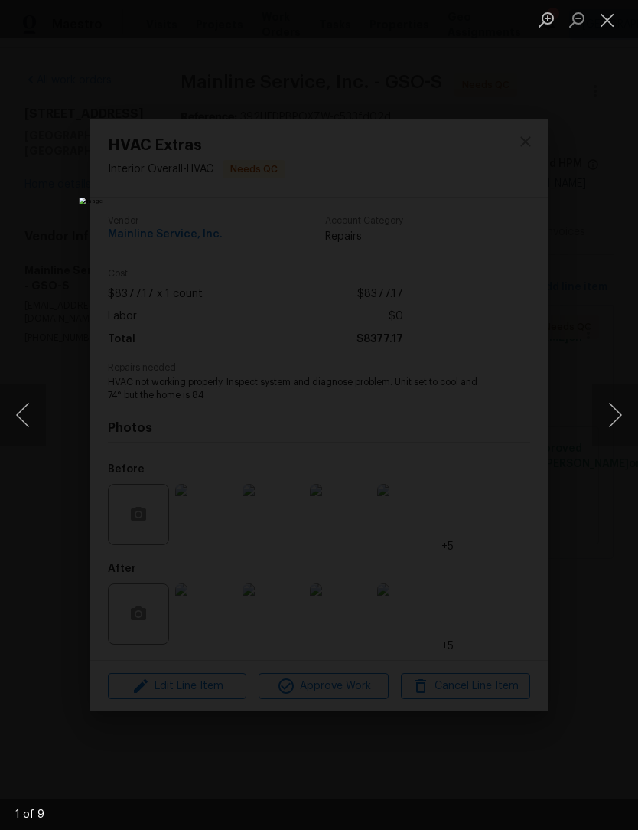
click at [616, 406] on button "Next image" at bounding box center [615, 414] width 46 height 61
click at [612, 408] on button "Next image" at bounding box center [615, 414] width 46 height 61
click at [615, 410] on button "Next image" at bounding box center [615, 414] width 46 height 61
click at [617, 408] on button "Next image" at bounding box center [615, 414] width 46 height 61
click at [609, 410] on button "Next image" at bounding box center [615, 414] width 46 height 61
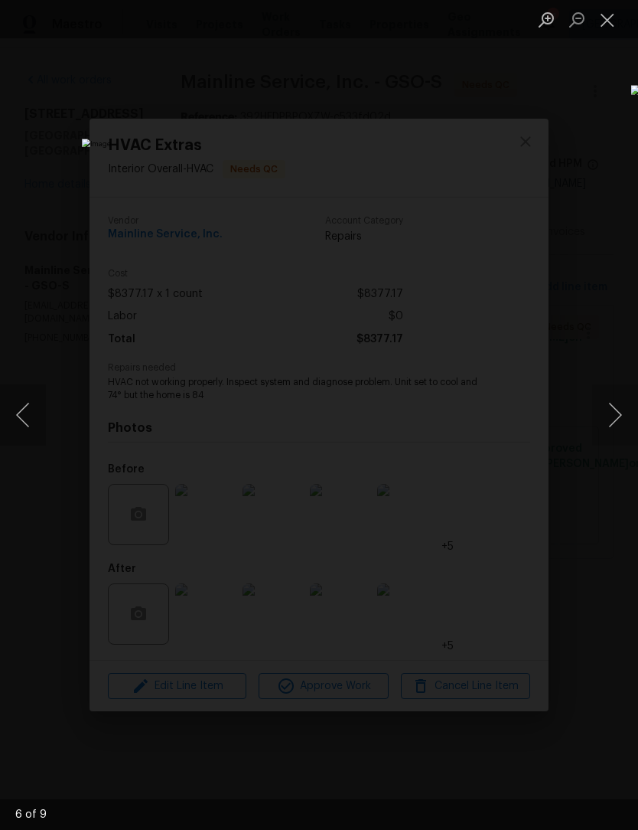
click at [614, 408] on button "Next image" at bounding box center [615, 414] width 46 height 61
click at [613, 408] on button "Next image" at bounding box center [615, 414] width 46 height 61
click at [614, 407] on button "Next image" at bounding box center [615, 414] width 46 height 61
click at [615, 407] on button "Next image" at bounding box center [615, 414] width 46 height 61
click at [614, 409] on button "Next image" at bounding box center [615, 414] width 46 height 61
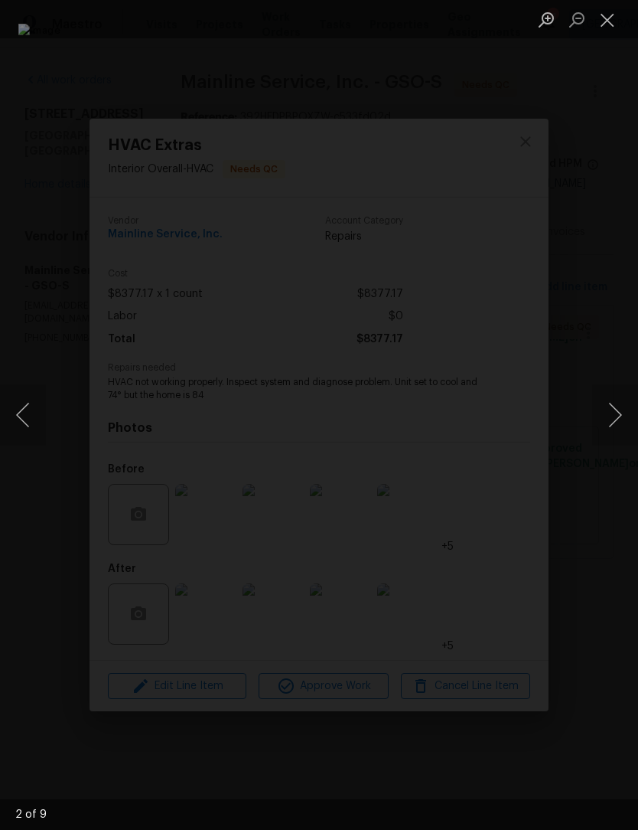
click at [609, 23] on button "Close lightbox" at bounding box center [607, 19] width 31 height 27
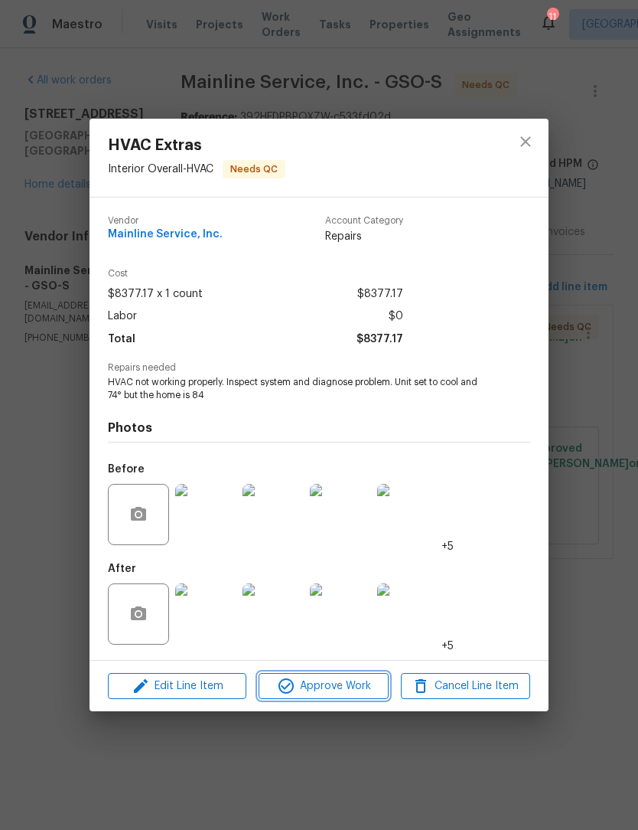
click at [336, 690] on span "Approve Work" at bounding box center [323, 686] width 120 height 19
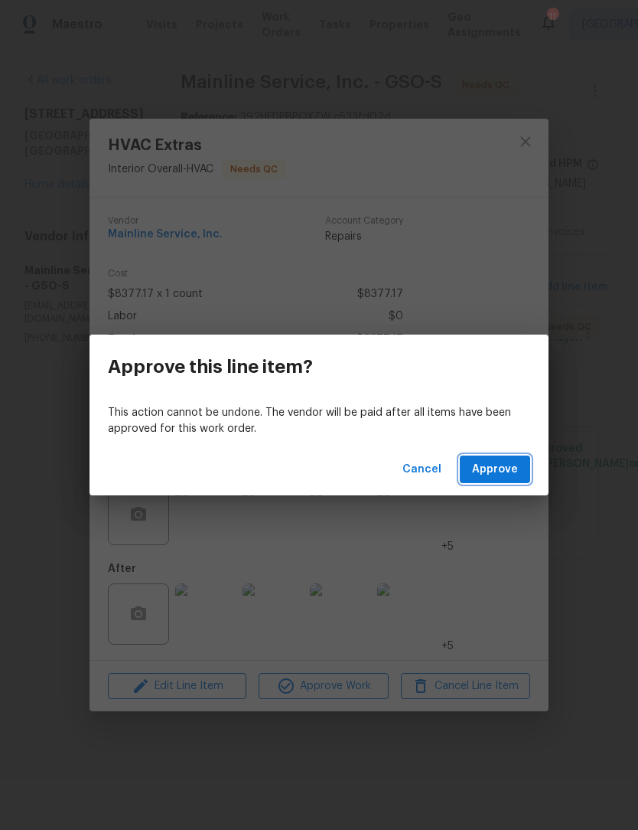
click at [501, 471] on span "Approve" at bounding box center [495, 469] width 46 height 19
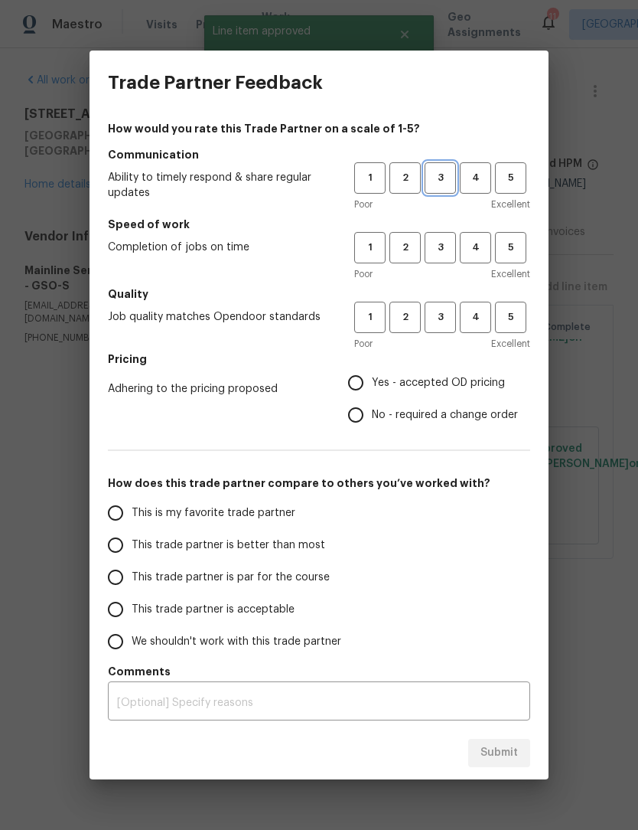
click at [437, 184] on span "3" at bounding box center [440, 178] width 28 height 18
click at [438, 258] on button "3" at bounding box center [440, 247] width 31 height 31
click at [445, 348] on div "Poor Excellent" at bounding box center [442, 343] width 176 height 15
click at [357, 395] on input "Yes - accepted OD pricing" at bounding box center [356, 383] width 32 height 32
radio input "true"
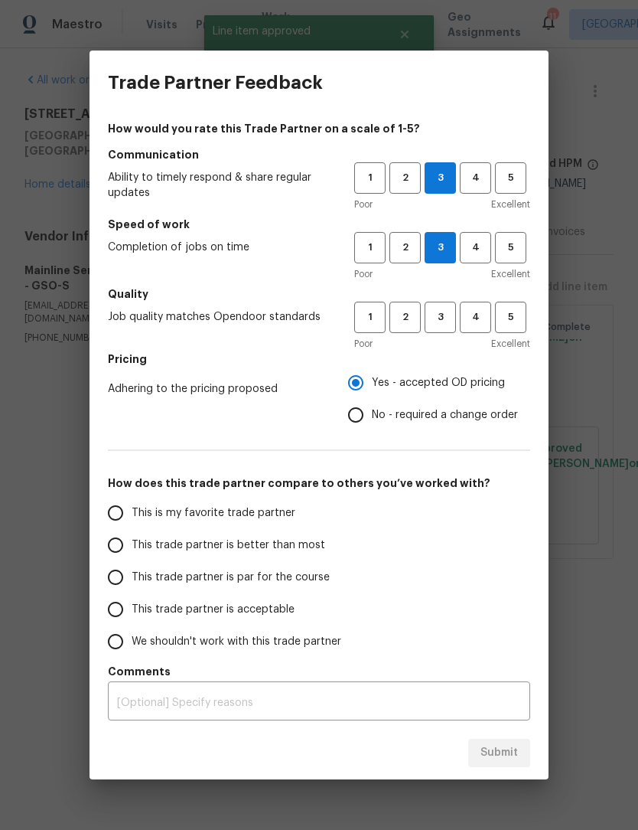
click at [122, 615] on input "This trade partner is acceptable" at bounding box center [116, 609] width 32 height 32
click at [445, 327] on button "3" at bounding box center [440, 317] width 31 height 31
radio input "true"
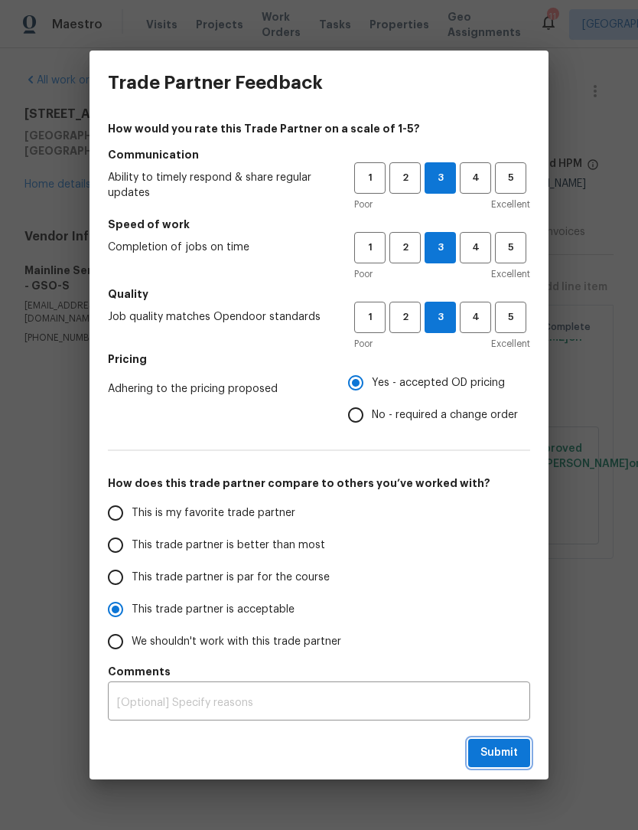
click at [504, 757] on span "Submit" at bounding box center [500, 752] width 38 height 19
radio input "false"
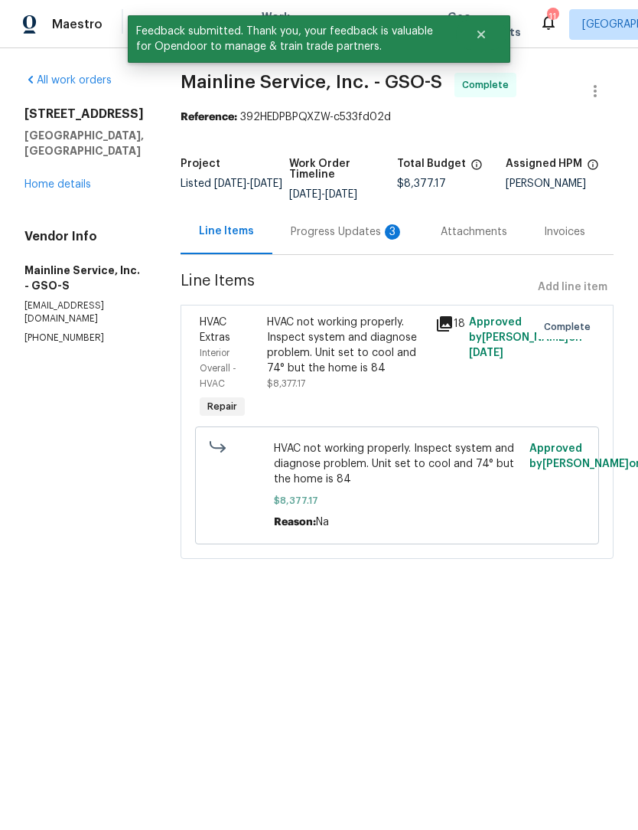
click at [75, 179] on link "Home details" at bounding box center [57, 184] width 67 height 11
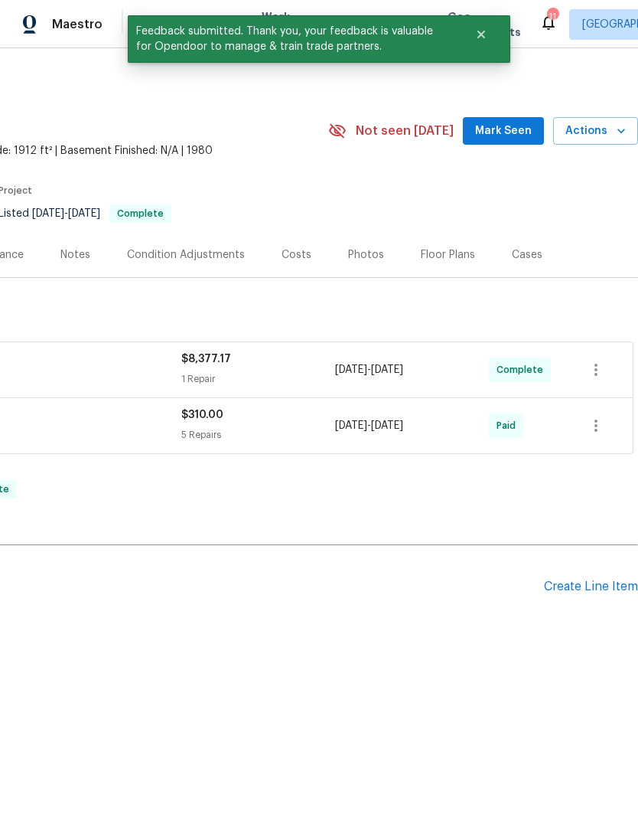
scroll to position [0, 227]
click at [501, 126] on span "Mark Seen" at bounding box center [503, 131] width 57 height 19
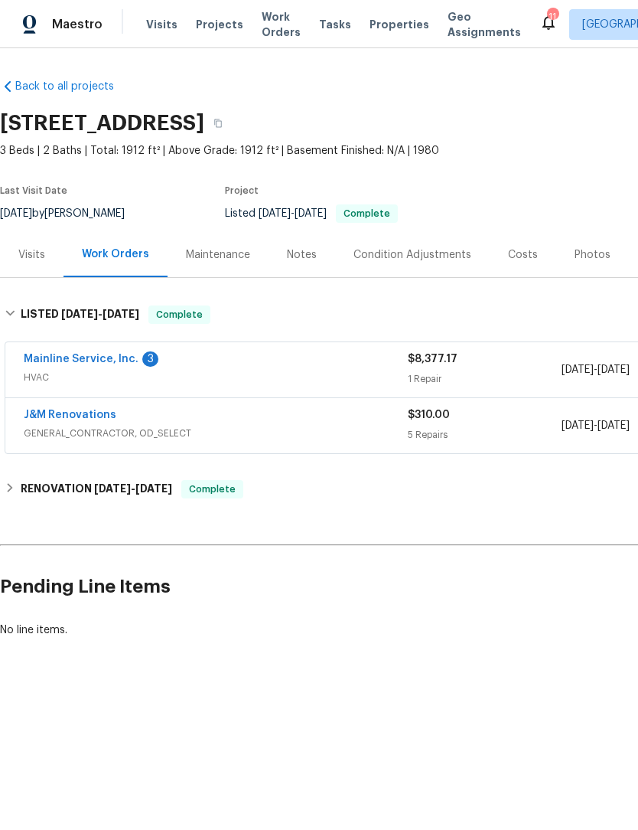
scroll to position [0, 0]
click at [41, 364] on link "Mainline Service, Inc." at bounding box center [81, 359] width 115 height 11
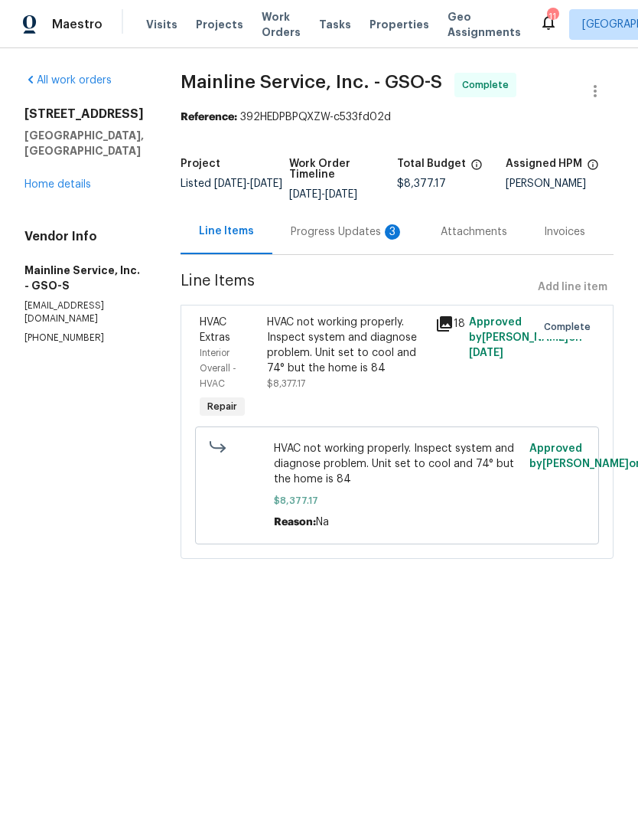
click at [348, 240] on div "Progress Updates 3" at bounding box center [347, 231] width 113 height 15
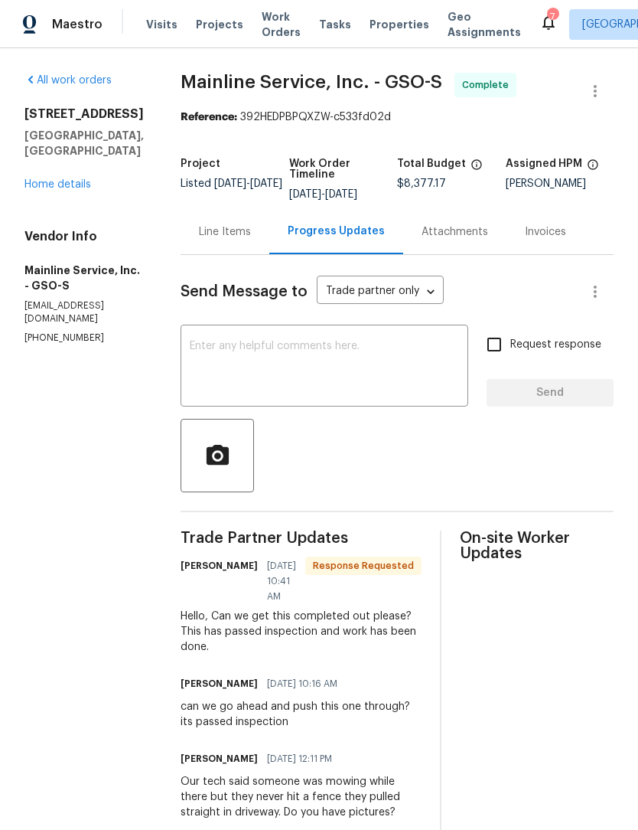
click at [268, 358] on textarea at bounding box center [324, 368] width 269 height 54
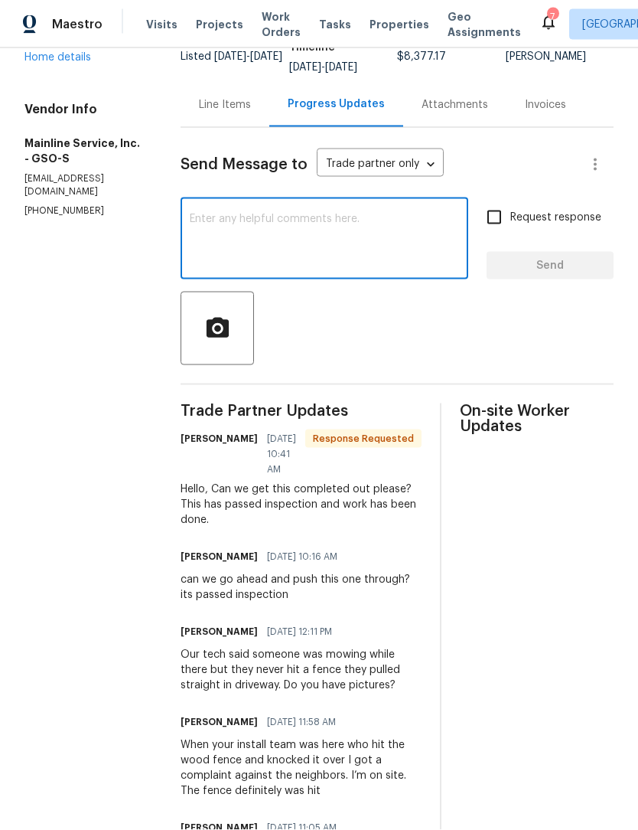
scroll to position [128, 0]
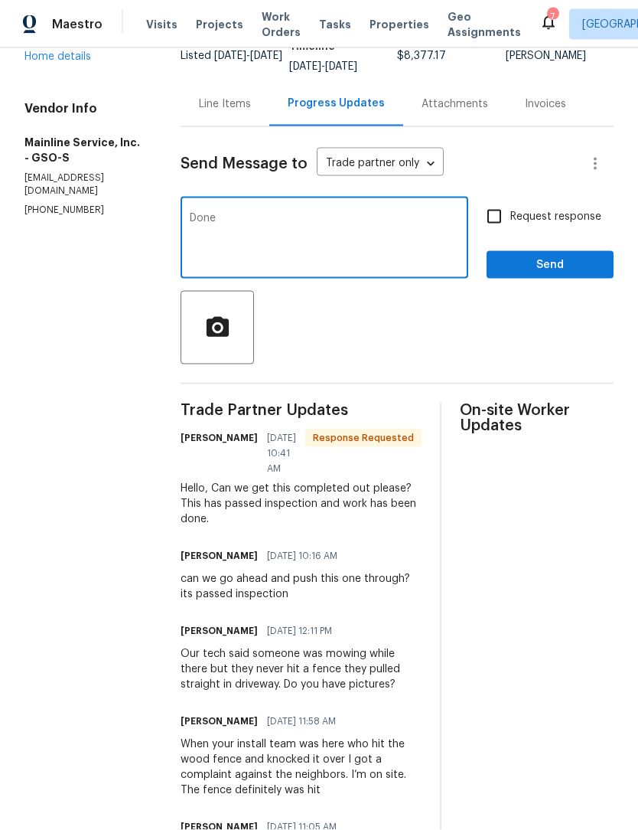
type textarea "Done"
click at [560, 269] on span "Send" at bounding box center [550, 265] width 103 height 19
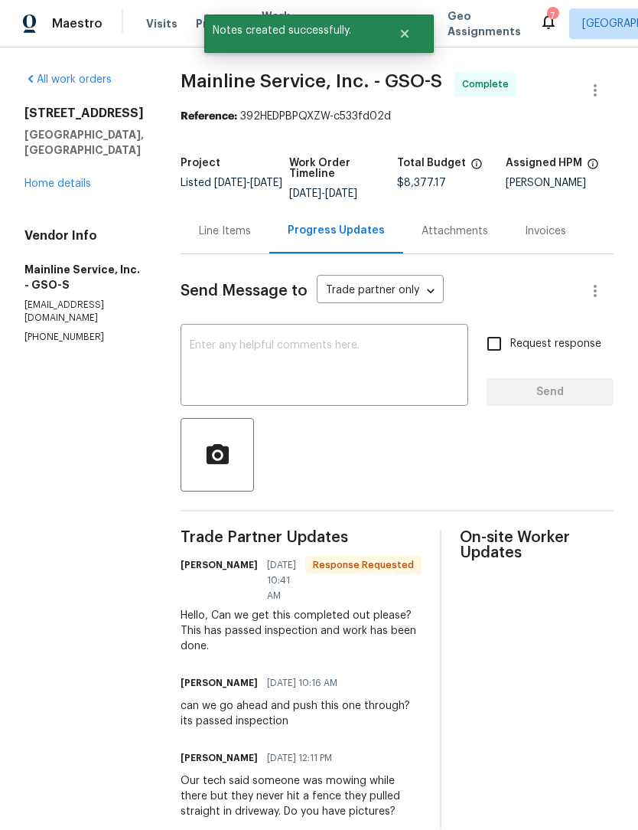
scroll to position [1, 0]
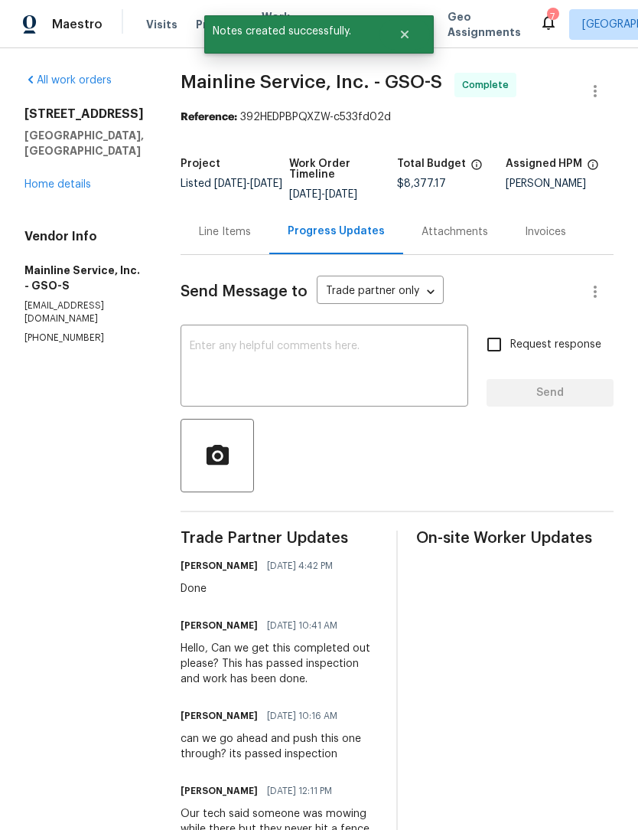
click at [86, 179] on link "Home details" at bounding box center [57, 184] width 67 height 11
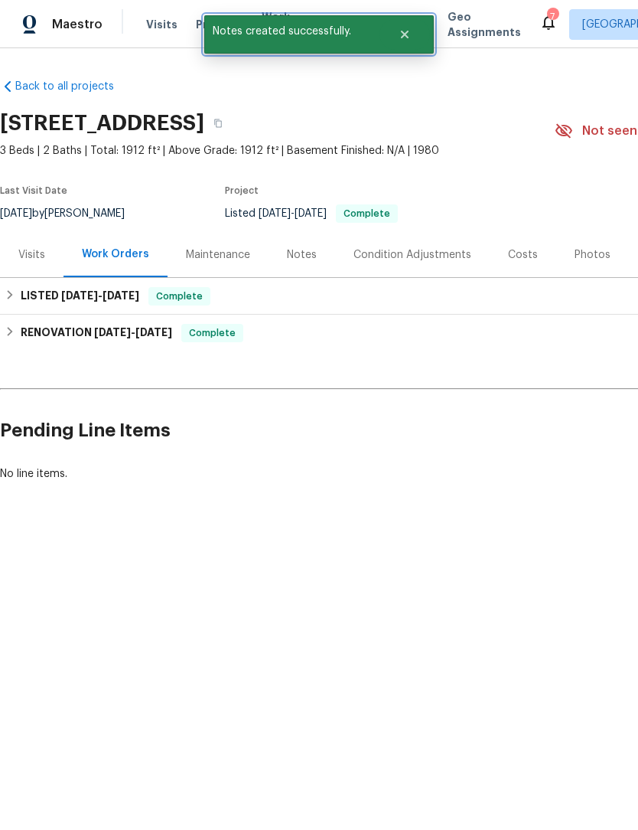
click at [406, 35] on icon "Close" at bounding box center [405, 35] width 8 height 8
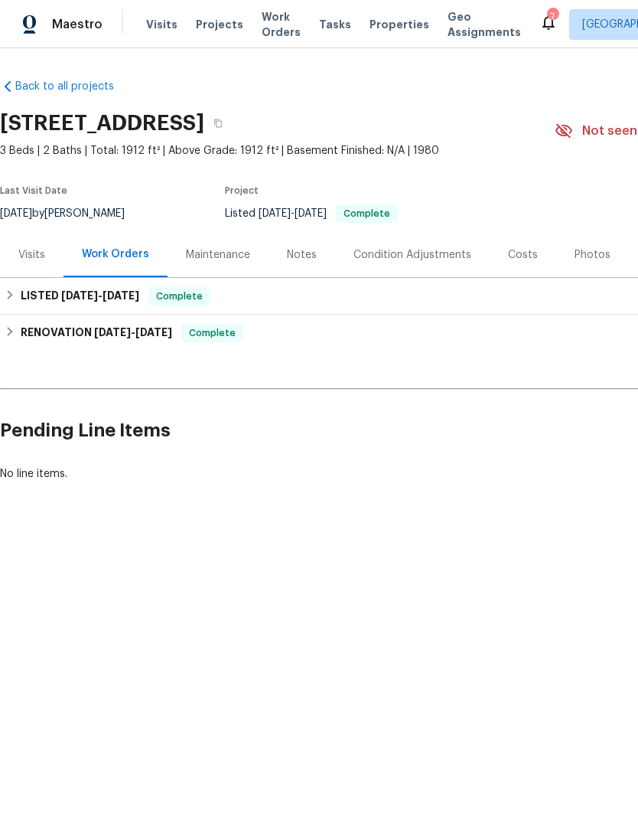
click at [279, 31] on span "Work Orders" at bounding box center [281, 24] width 39 height 31
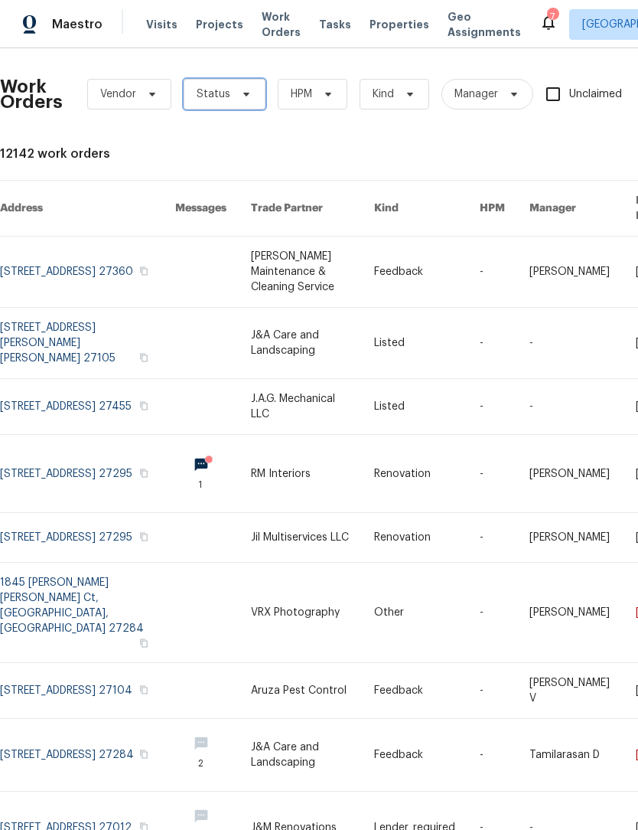
click at [233, 102] on span "Status" at bounding box center [225, 94] width 82 height 31
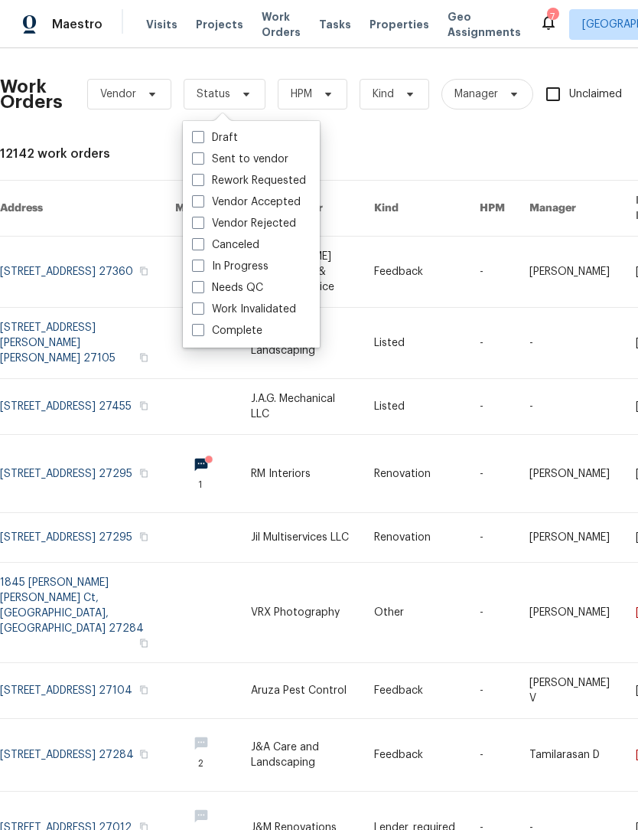
click at [262, 291] on label "Needs QC" at bounding box center [227, 287] width 71 height 15
click at [202, 290] on input "Needs QC" at bounding box center [197, 285] width 10 height 10
checkbox input "true"
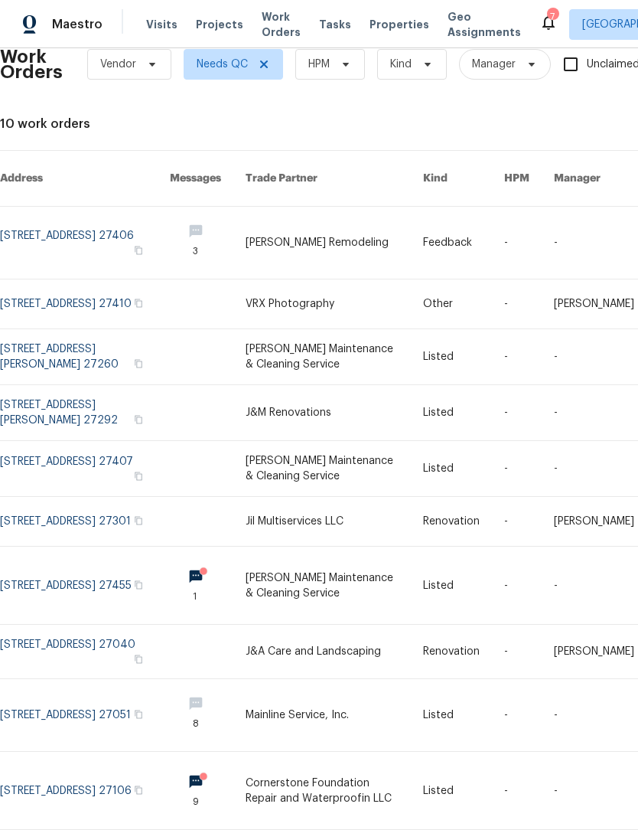
scroll to position [30, 0]
click at [29, 394] on link at bounding box center [85, 412] width 170 height 55
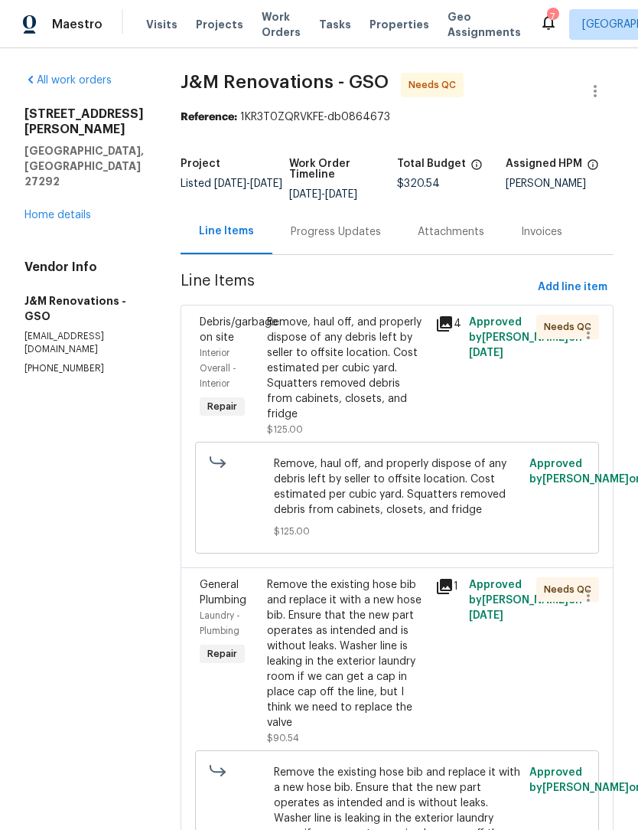
click at [355, 364] on div "Remove, haul off, and properly dispose of any debris left by seller to offsite …" at bounding box center [346, 368] width 159 height 107
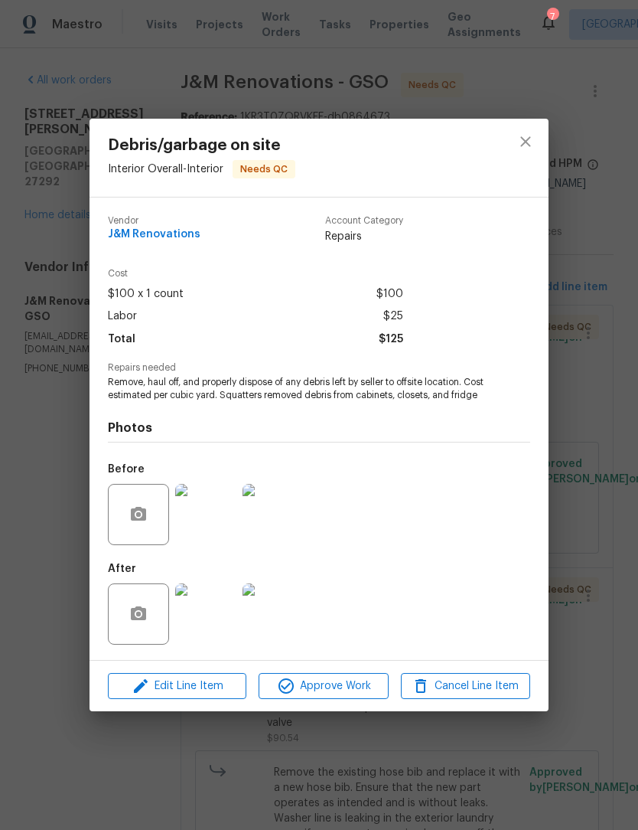
click at [214, 627] on img at bounding box center [205, 613] width 61 height 61
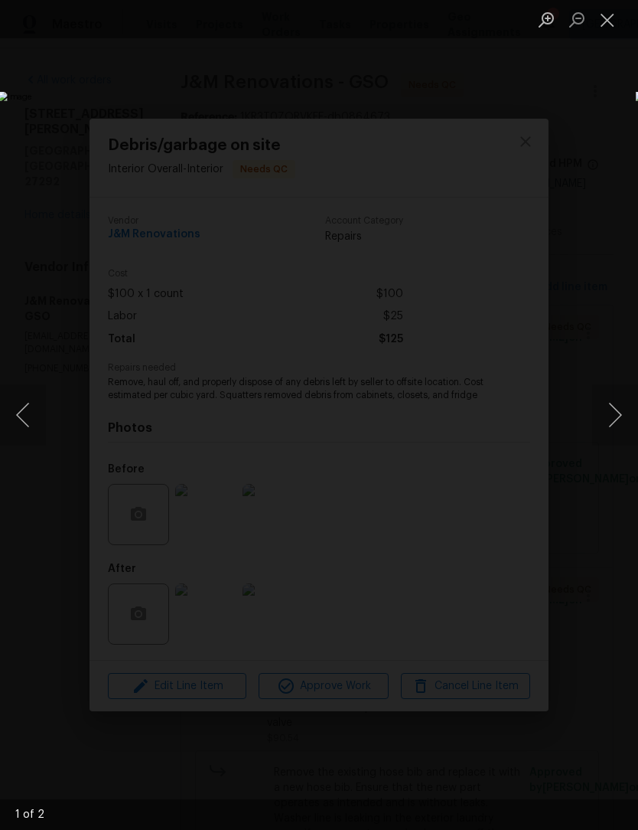
click at [609, 431] on button "Next image" at bounding box center [615, 414] width 46 height 61
click at [604, 31] on button "Close lightbox" at bounding box center [607, 19] width 31 height 27
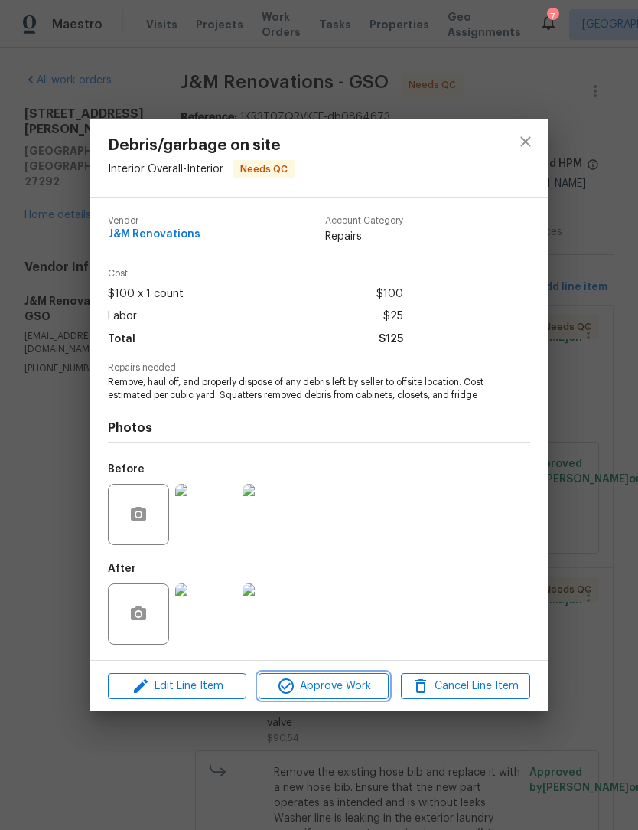
click at [366, 696] on span "Approve Work" at bounding box center [323, 686] width 120 height 19
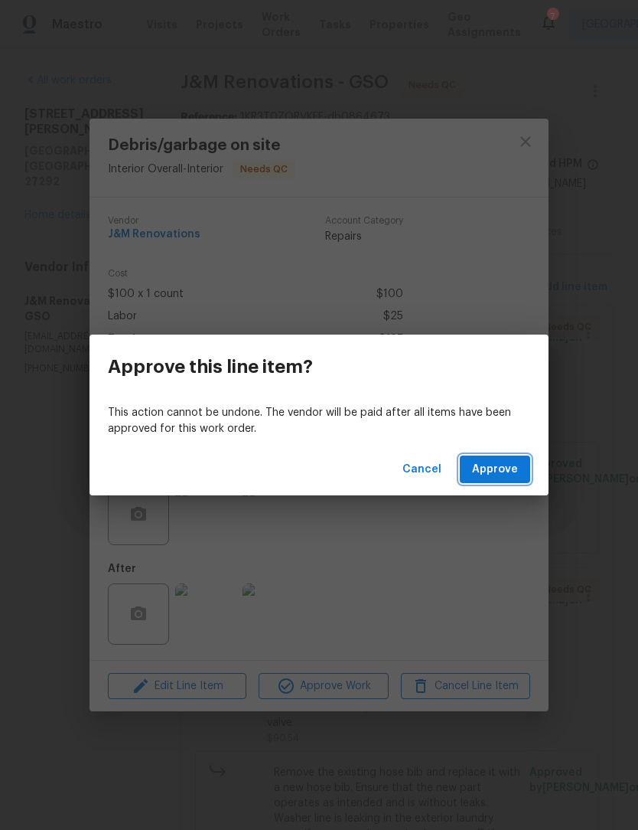
click at [514, 465] on span "Approve" at bounding box center [495, 469] width 46 height 19
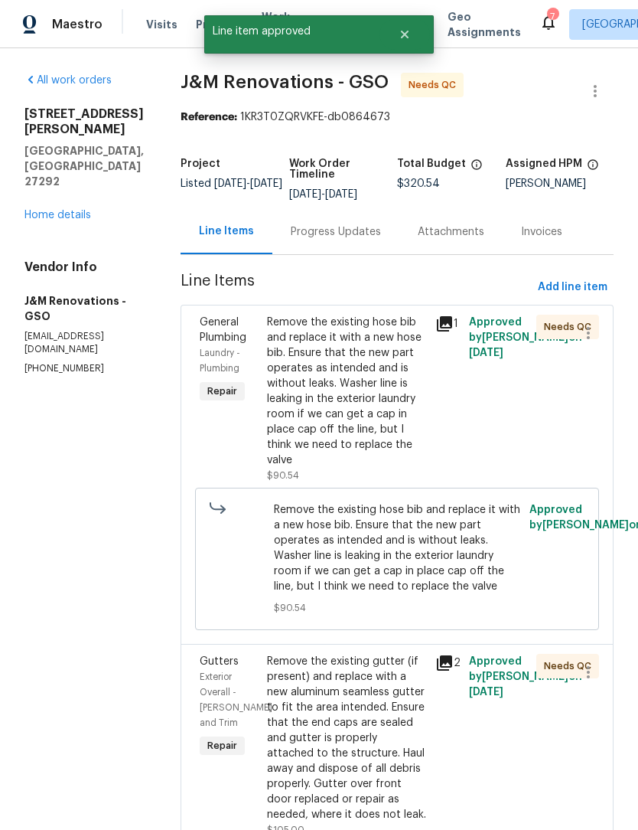
click at [355, 440] on div "Remove the existing hose bib and replace it with a new hose bib. Ensure that th…" at bounding box center [346, 391] width 159 height 153
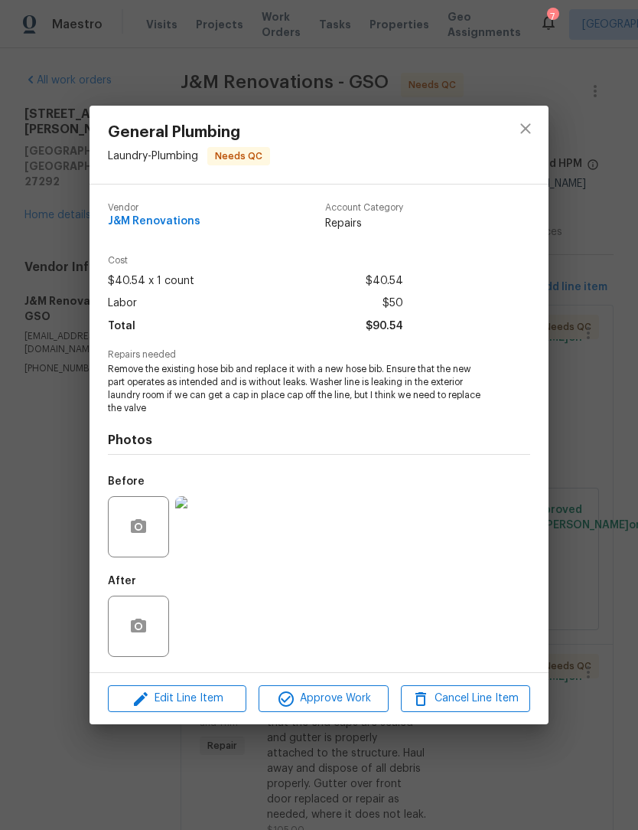
click at [216, 633] on div "After" at bounding box center [319, 616] width 423 height 100
click at [222, 534] on img at bounding box center [205, 526] width 61 height 61
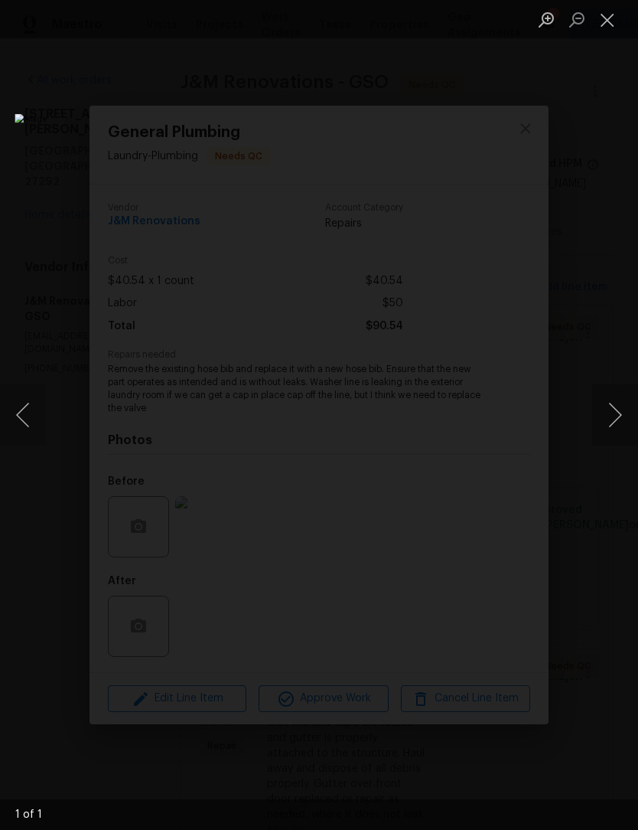
click at [611, 24] on button "Close lightbox" at bounding box center [607, 19] width 31 height 27
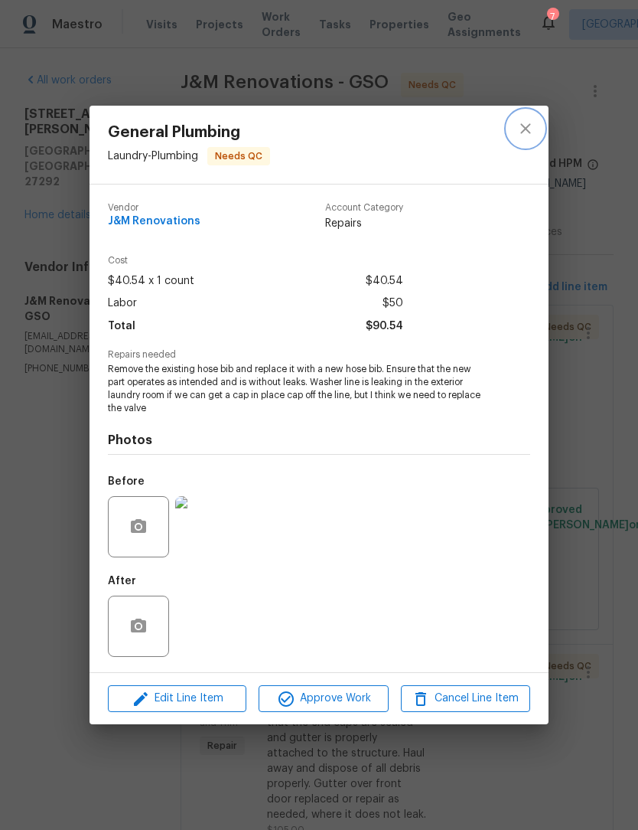
click at [534, 132] on icon "close" at bounding box center [526, 128] width 18 height 18
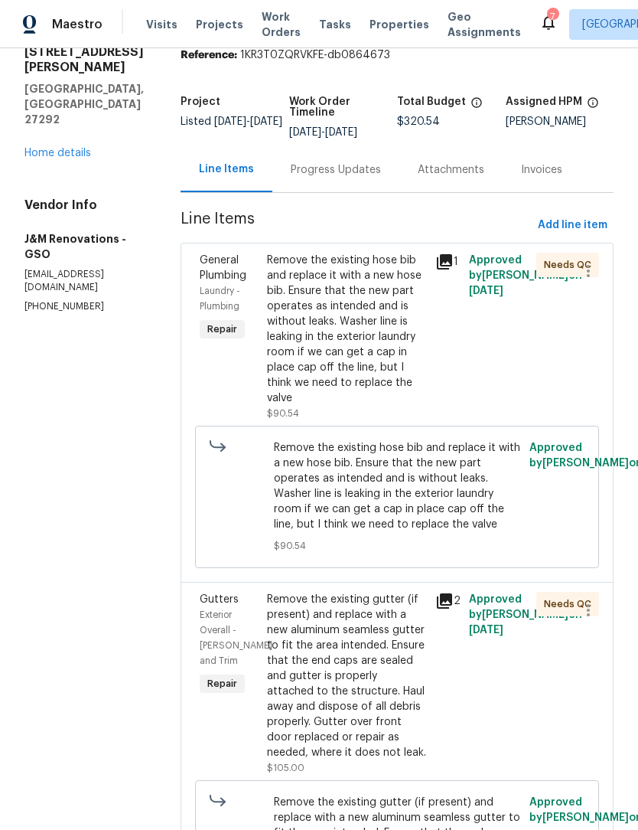
scroll to position [193, 0]
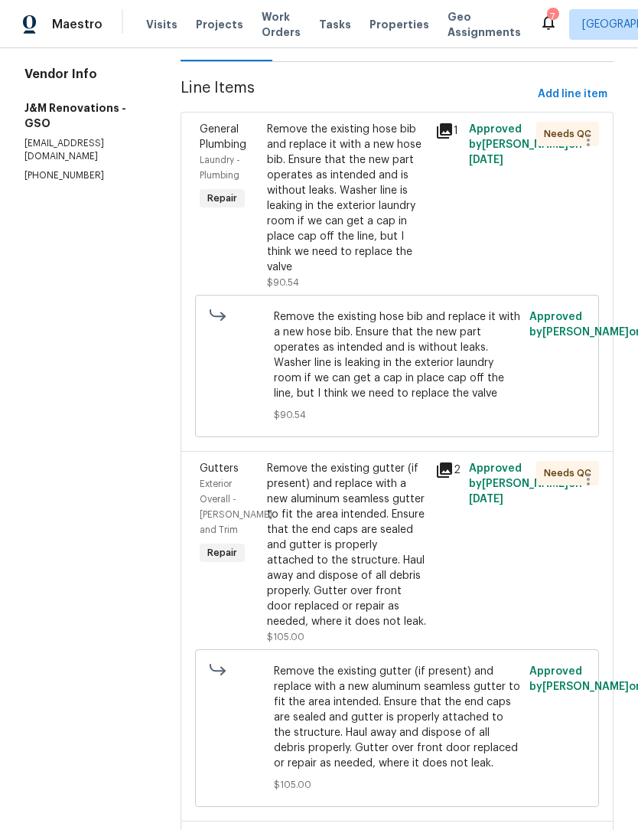
click at [426, 631] on div "Remove the existing gutter (if present) and replace with a new aluminum seamles…" at bounding box center [346, 553] width 159 height 184
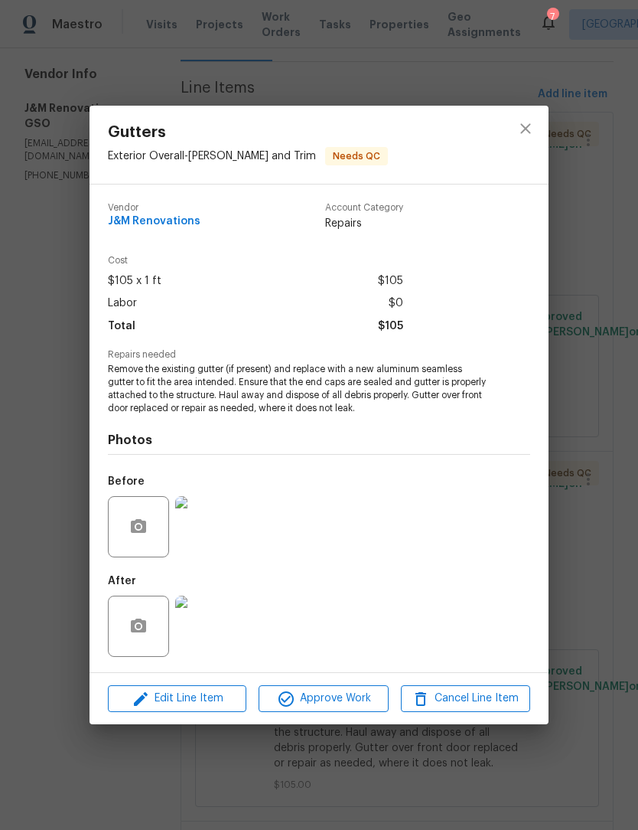
click at [204, 635] on img at bounding box center [205, 626] width 61 height 61
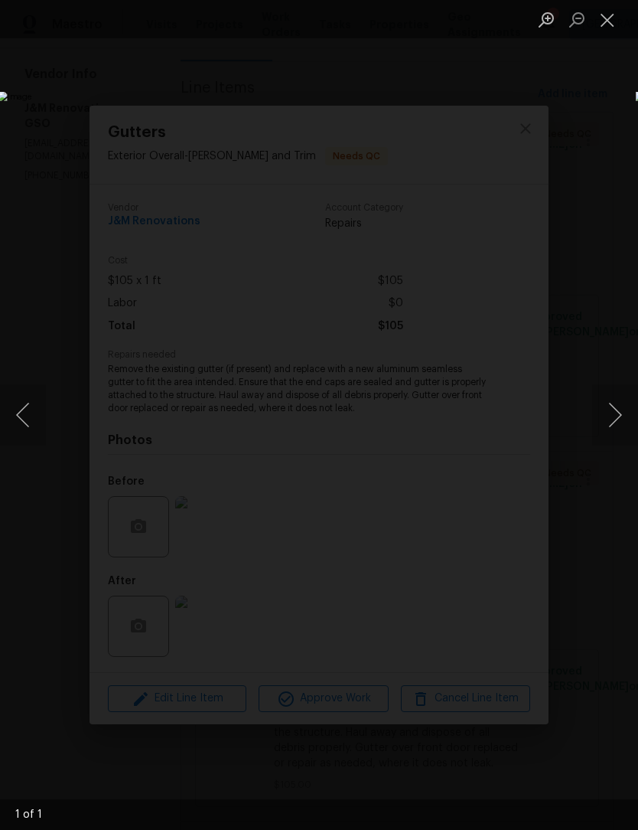
click at [622, 24] on button "Close lightbox" at bounding box center [607, 19] width 31 height 27
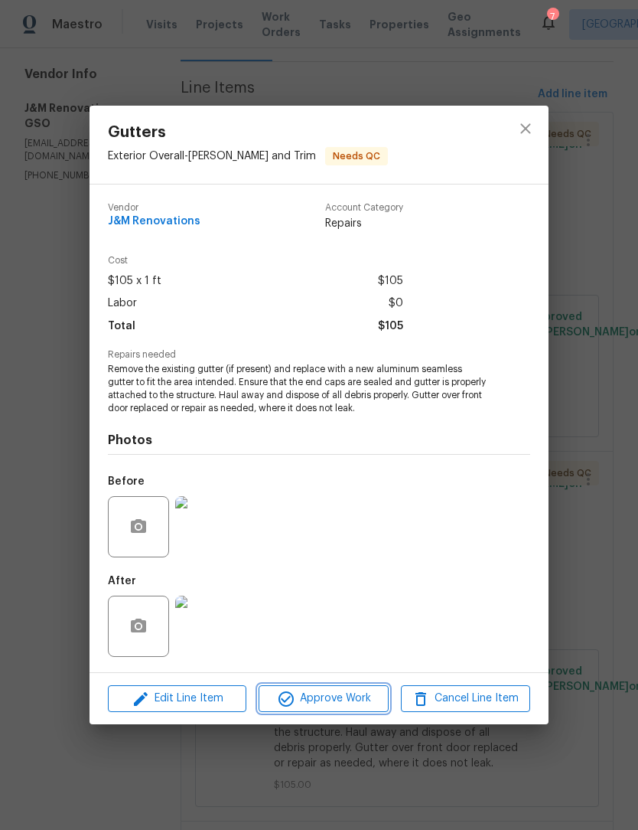
click at [324, 710] on button "Approve Work" at bounding box center [323, 698] width 129 height 27
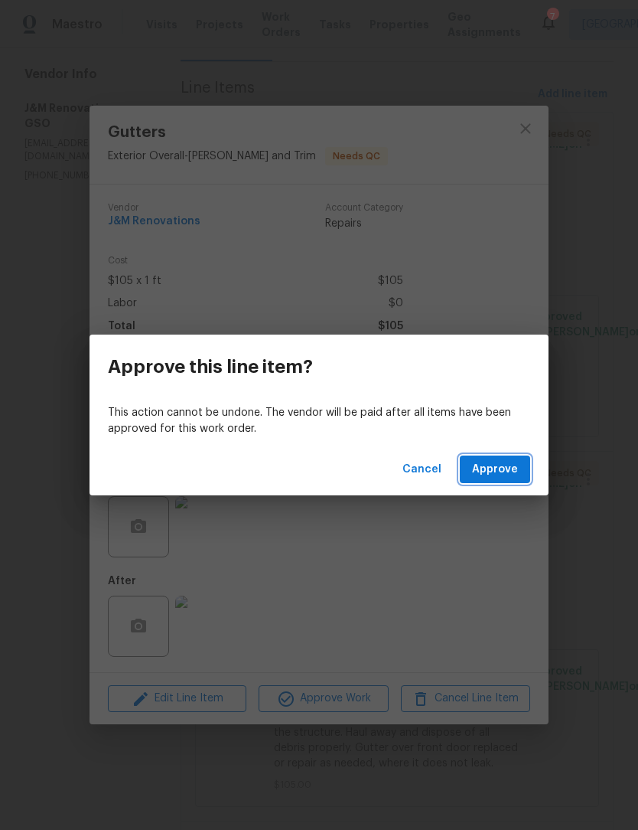
click at [485, 476] on span "Approve" at bounding box center [495, 469] width 46 height 19
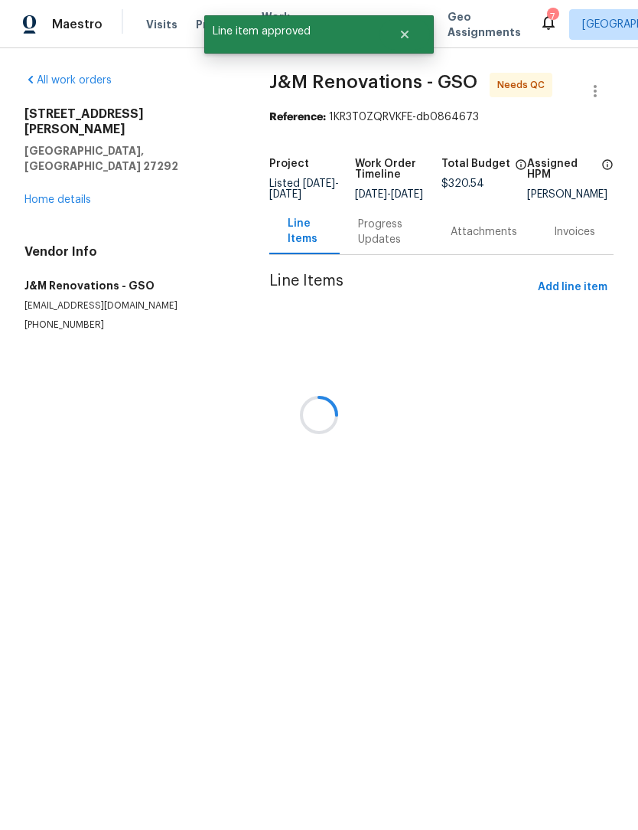
scroll to position [0, 0]
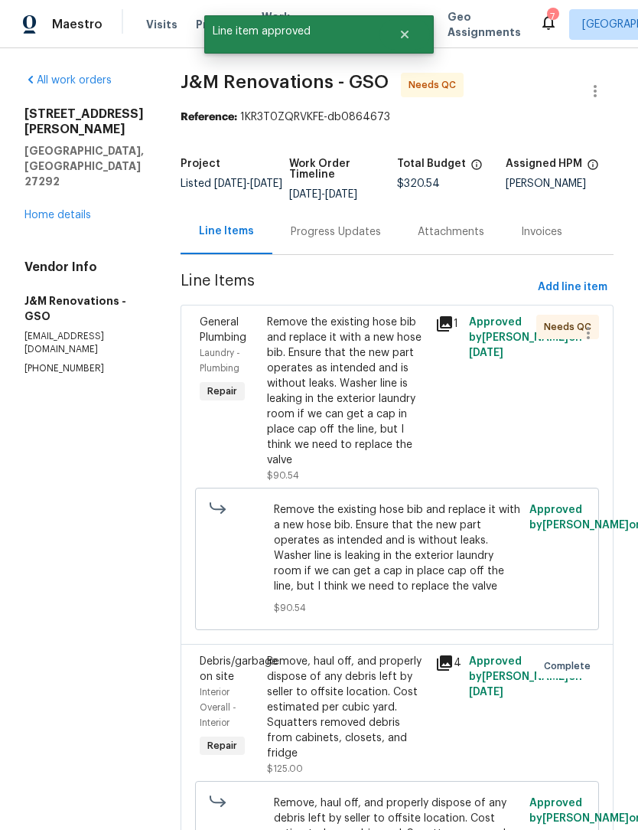
click at [419, 464] on div "Remove the existing hose bib and replace it with a new hose bib. Ensure that th…" at bounding box center [346, 391] width 159 height 153
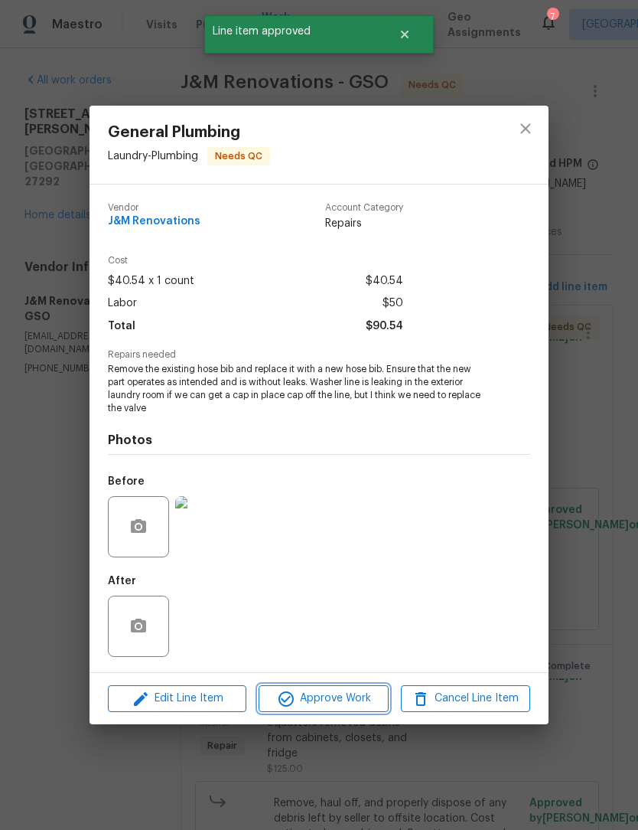
click at [355, 692] on span "Approve Work" at bounding box center [323, 698] width 120 height 19
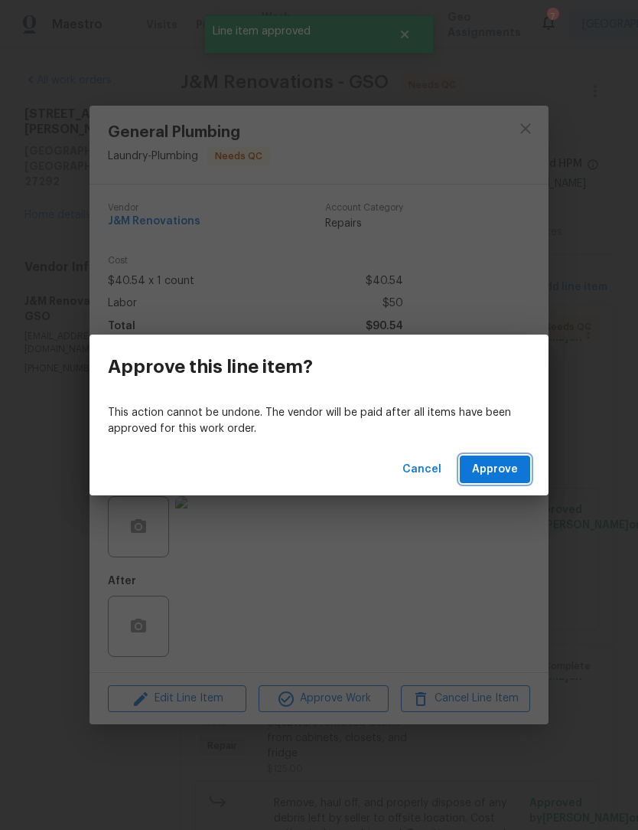
click at [491, 482] on button "Approve" at bounding box center [495, 469] width 70 height 28
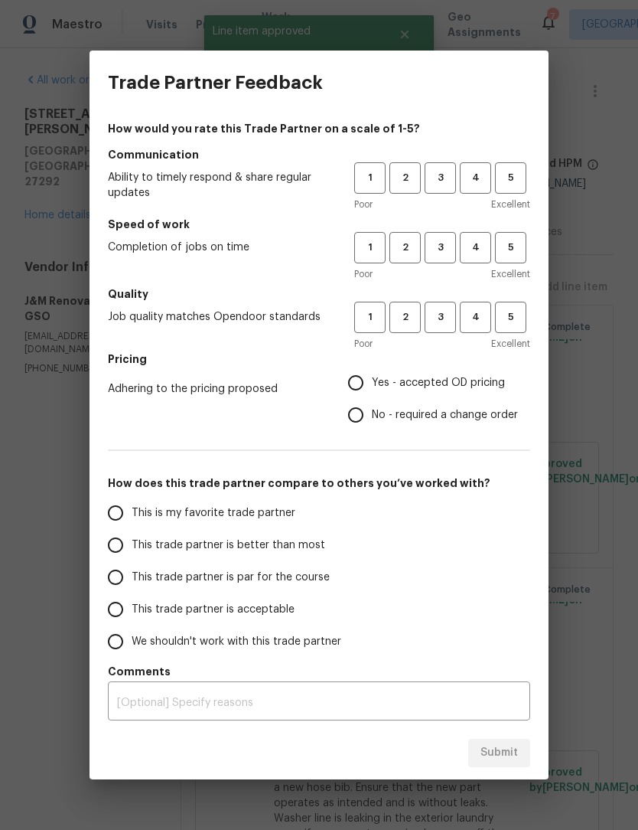
click at [451, 158] on h5 "Communication" at bounding box center [319, 154] width 423 height 15
click at [448, 238] on button "3" at bounding box center [440, 247] width 31 height 31
click at [444, 326] on button "3" at bounding box center [440, 317] width 31 height 31
click at [444, 177] on span "3" at bounding box center [440, 178] width 28 height 18
click at [346, 406] on input "No - required a change order" at bounding box center [356, 415] width 32 height 32
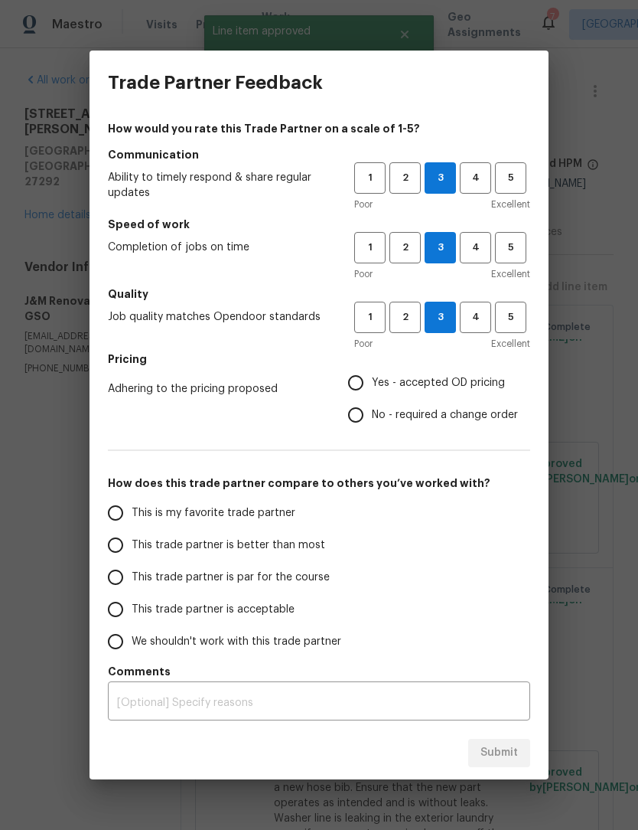
radio input "true"
click at [359, 383] on input "Yes - accepted OD pricing" at bounding box center [356, 383] width 32 height 32
radio input "true"
click at [131, 574] on input "This trade partner is par for the course" at bounding box center [116, 577] width 32 height 32
click at [509, 756] on span "Submit" at bounding box center [500, 752] width 38 height 19
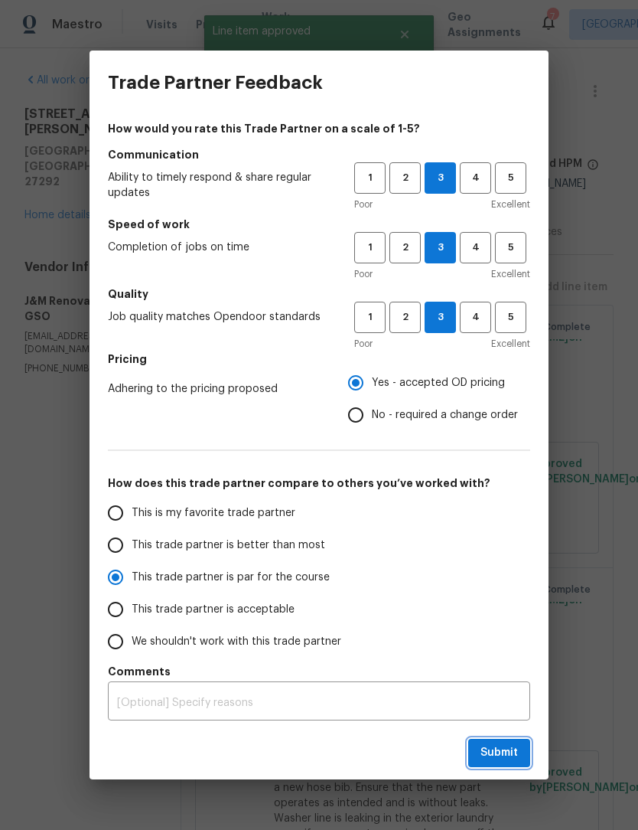
radio input "true"
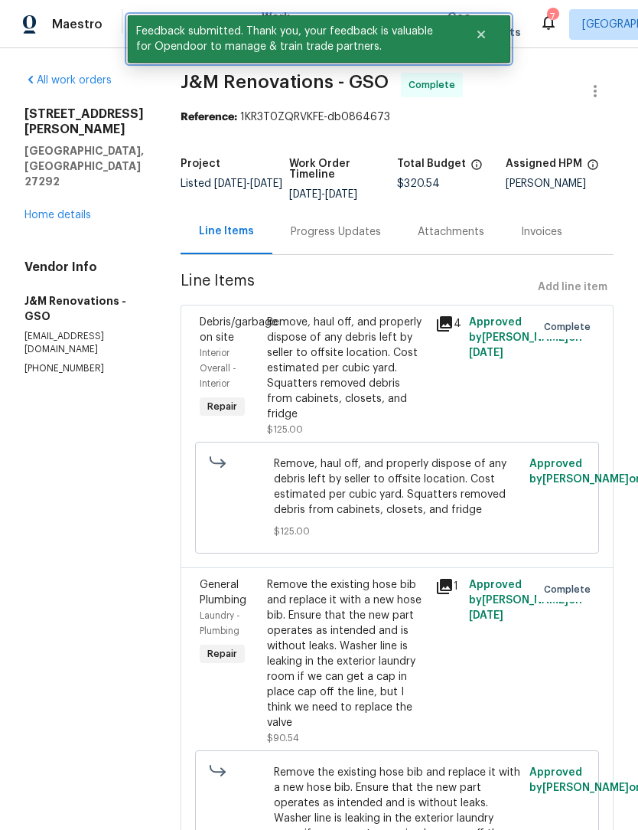
click at [484, 34] on icon "Close" at bounding box center [482, 35] width 8 height 8
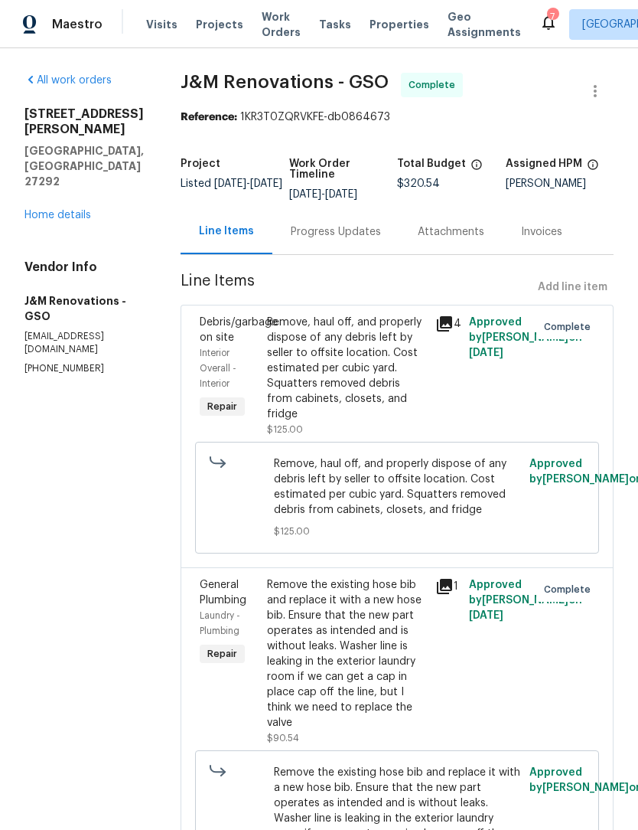
click at [266, 32] on span "Work Orders" at bounding box center [281, 24] width 39 height 31
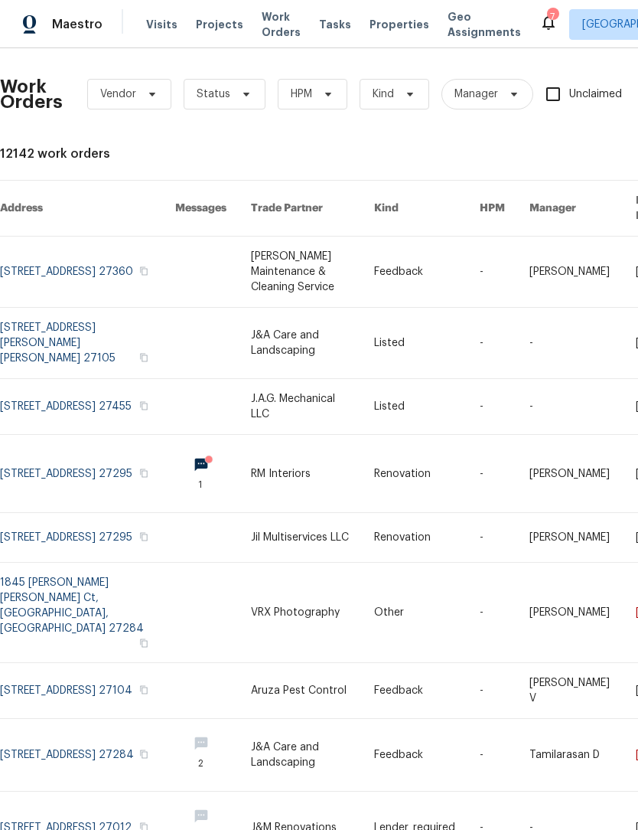
click at [278, 24] on span "Work Orders" at bounding box center [281, 24] width 39 height 31
click at [246, 95] on icon at bounding box center [246, 94] width 12 height 12
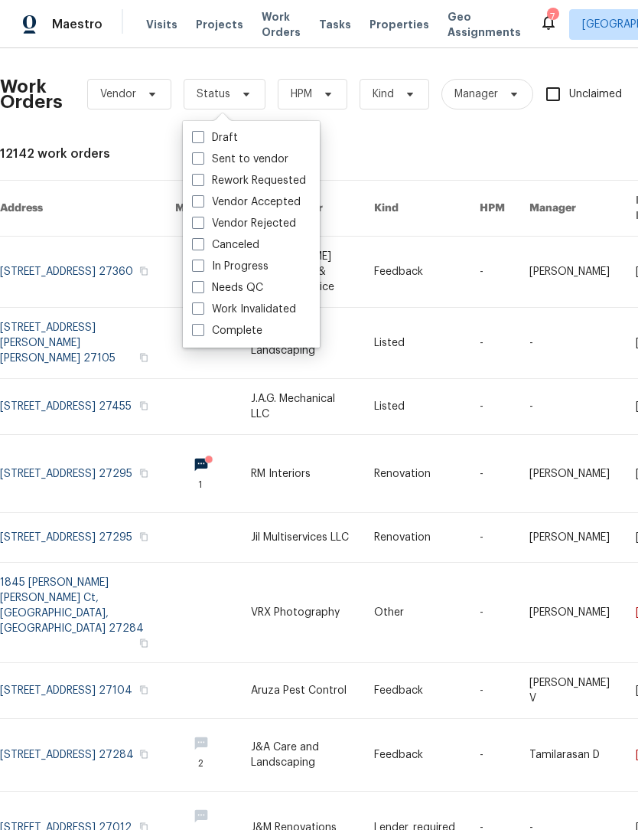
click at [262, 285] on label "Needs QC" at bounding box center [227, 287] width 71 height 15
click at [202, 285] on input "Needs QC" at bounding box center [197, 285] width 10 height 10
checkbox input "true"
